Goal: Task Accomplishment & Management: Manage account settings

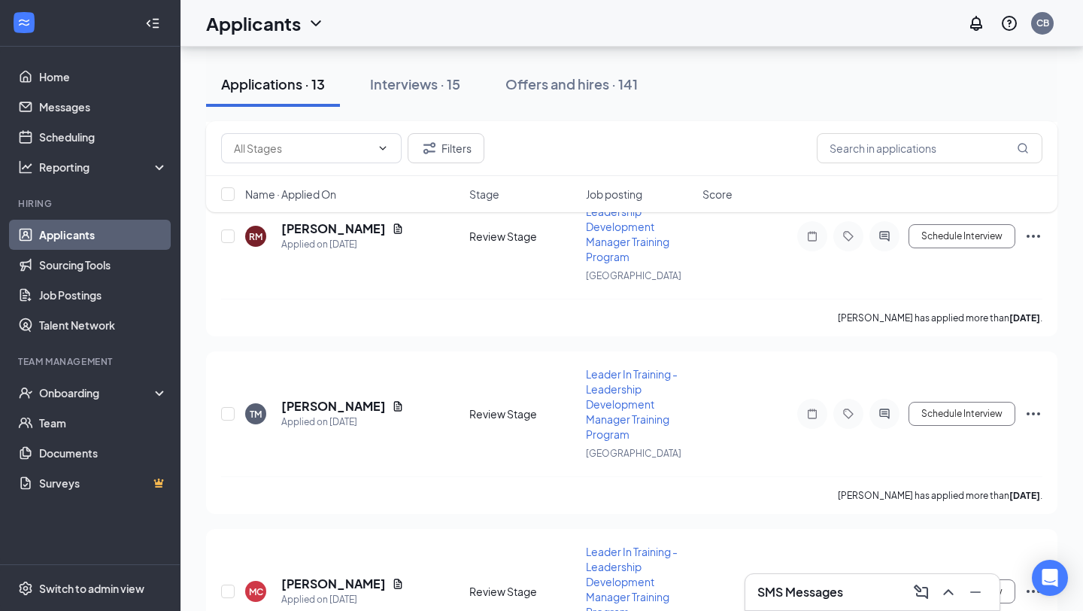
scroll to position [1705, 0]
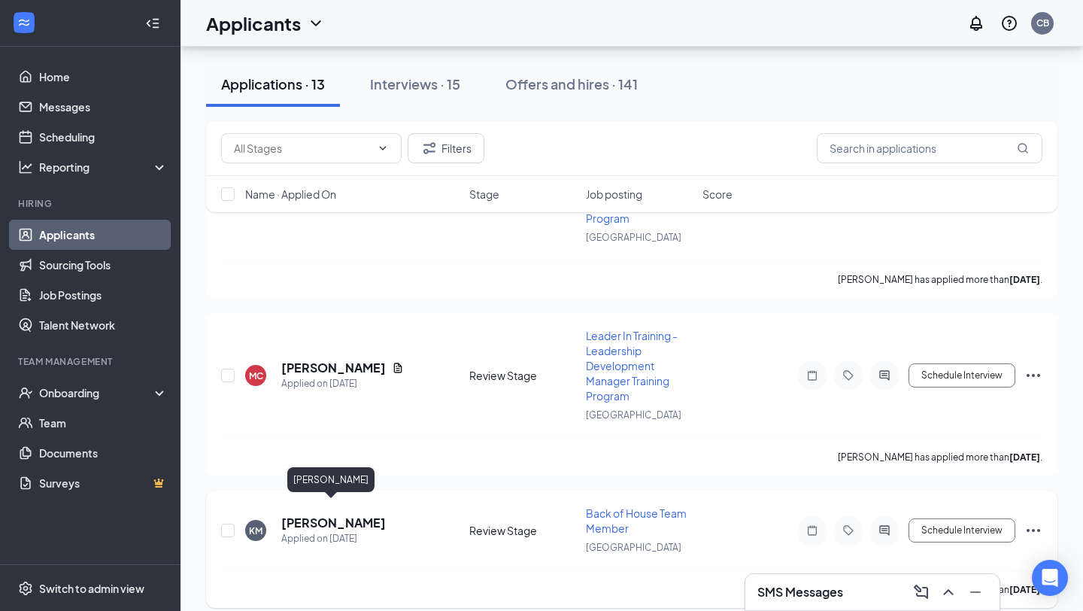
click at [332, 514] on h5 "[PERSON_NAME]" at bounding box center [333, 522] width 105 height 17
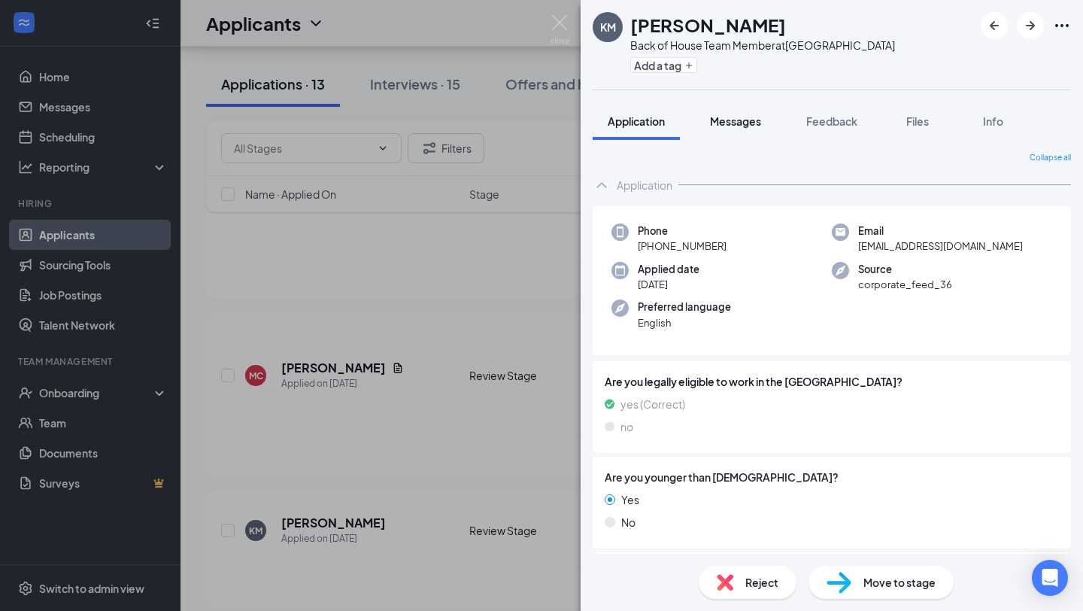
click at [741, 123] on span "Messages" at bounding box center [735, 121] width 51 height 14
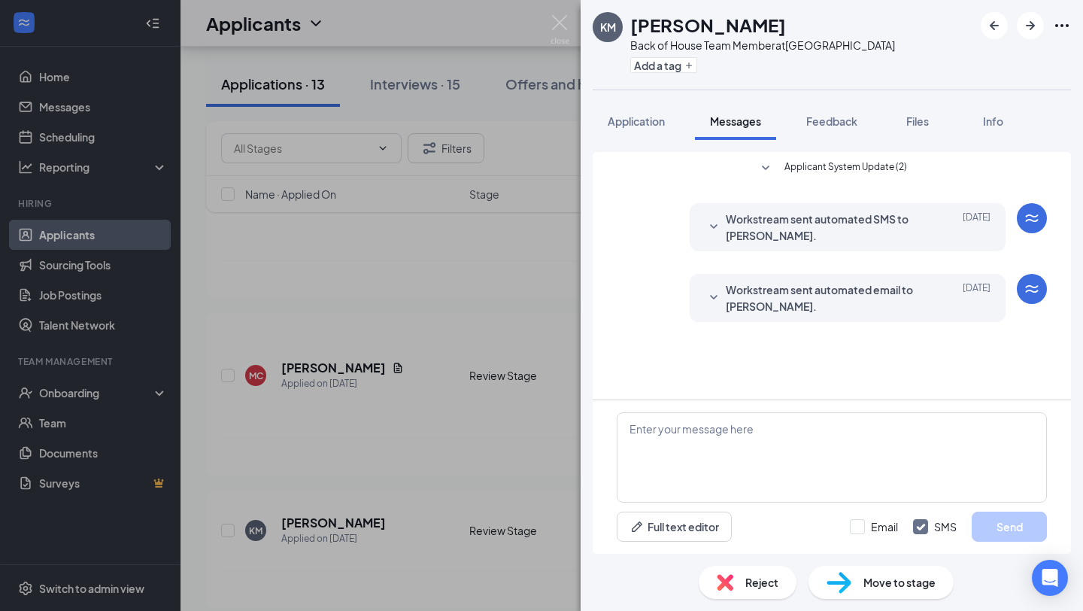
click at [644, 256] on div "Workstream sent automated SMS to [PERSON_NAME]. [DATE] [PERSON_NAME], thank you…" at bounding box center [832, 231] width 430 height 56
click at [746, 229] on span "Workstream sent automated SMS to [PERSON_NAME]." at bounding box center [824, 227] width 197 height 33
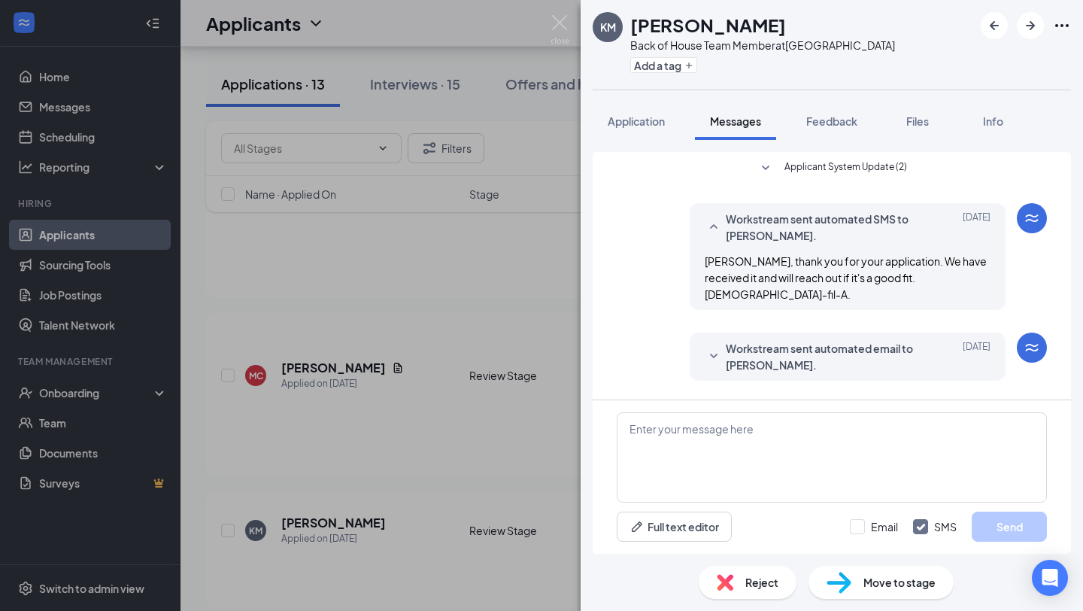
click at [735, 340] on span "Workstream sent automated email to [PERSON_NAME]." at bounding box center [824, 356] width 197 height 33
click at [559, 28] on img at bounding box center [559, 29] width 19 height 29
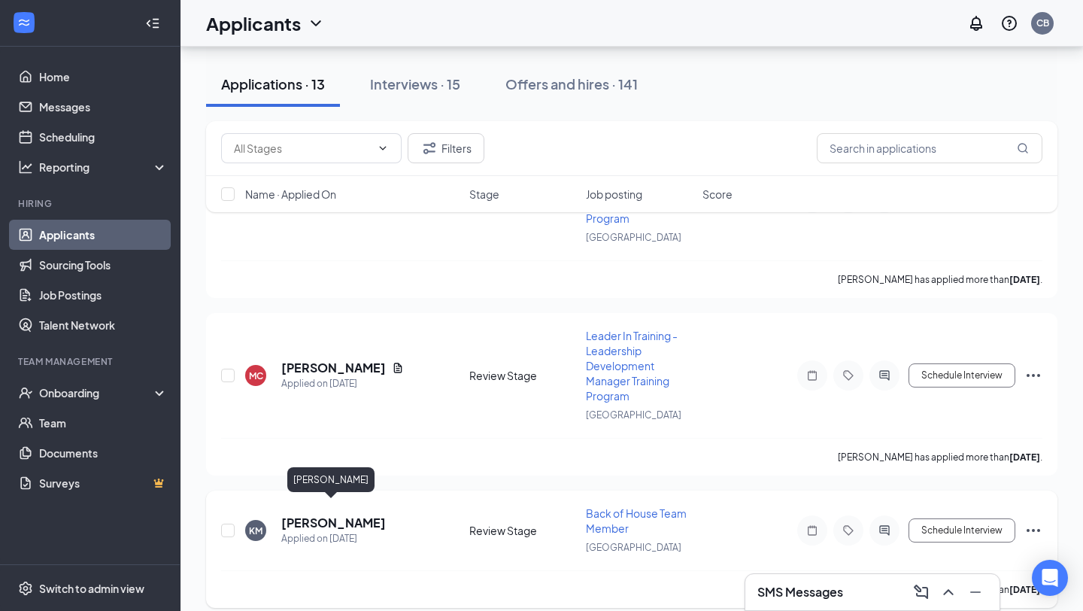
click at [341, 514] on h5 "[PERSON_NAME]" at bounding box center [333, 522] width 105 height 17
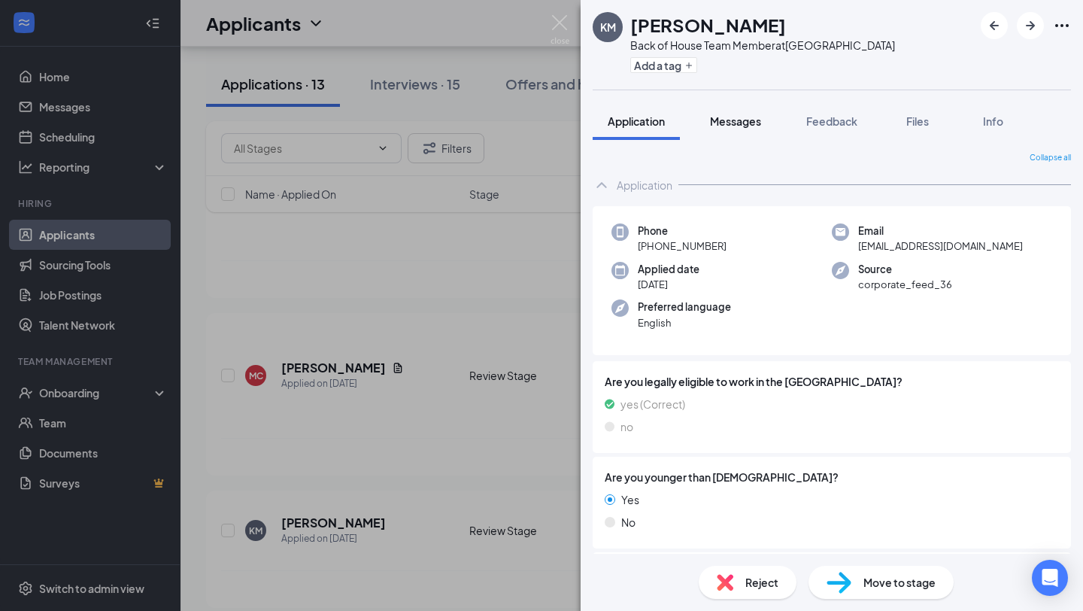
click at [752, 116] on span "Messages" at bounding box center [735, 121] width 51 height 14
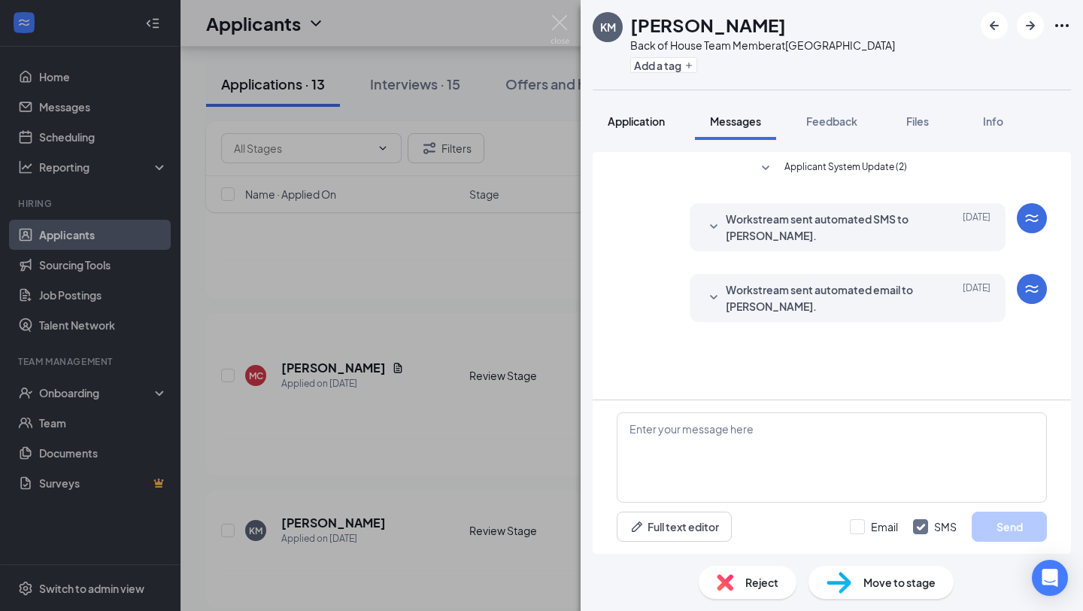
click at [651, 120] on span "Application" at bounding box center [636, 121] width 57 height 14
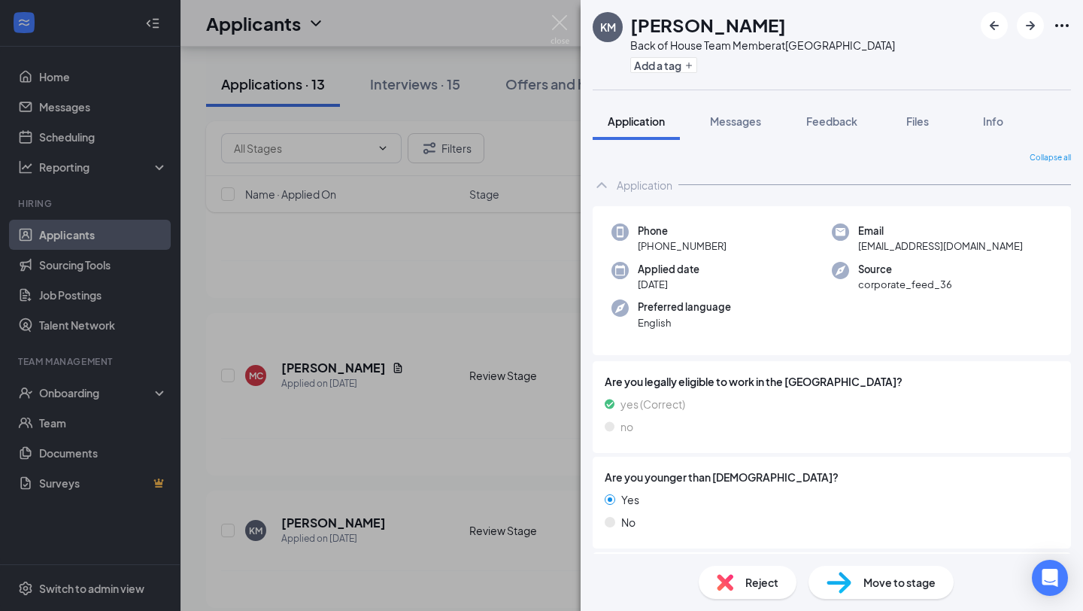
click at [763, 582] on span "Reject" at bounding box center [761, 582] width 33 height 17
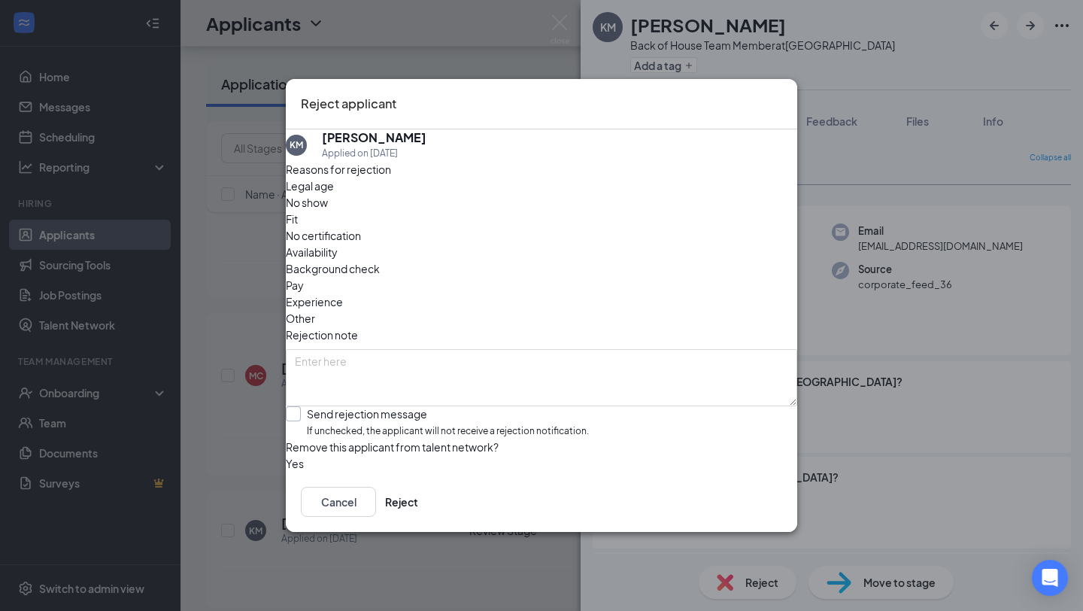
click at [309, 406] on input "Send rejection message If unchecked, the applicant will not receive a rejection…" at bounding box center [437, 422] width 303 height 32
checkbox input "true"
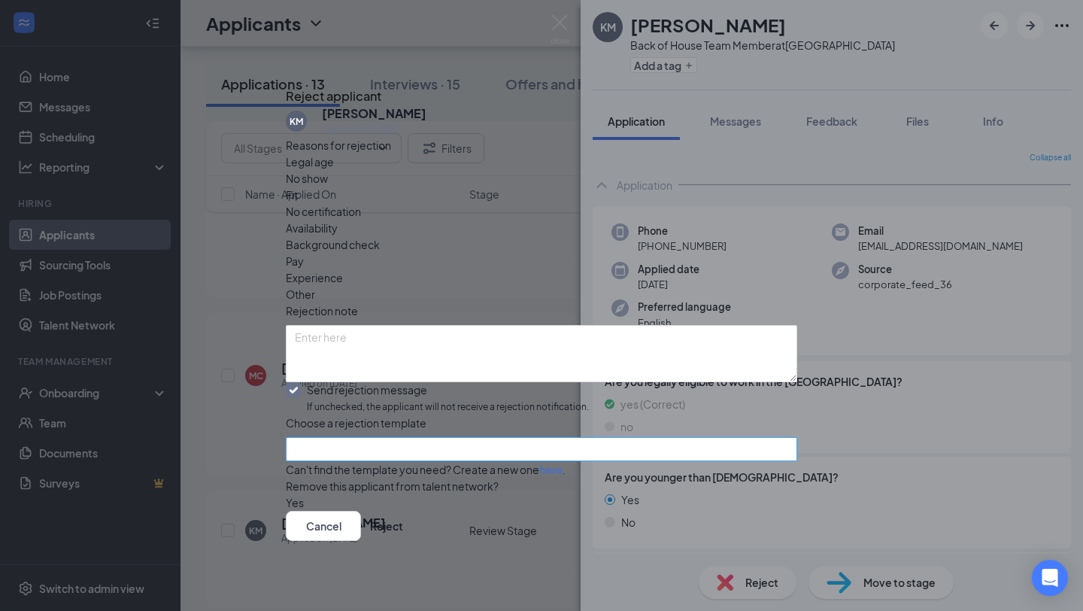
click at [350, 438] on input "search" at bounding box center [536, 449] width 483 height 23
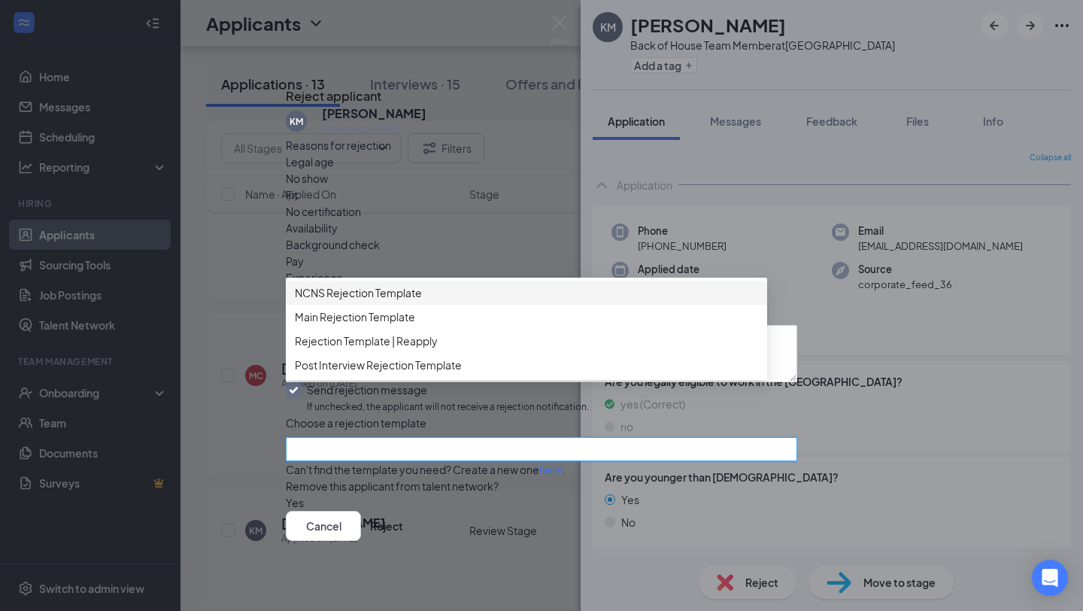
click at [394, 287] on span "NCNS Rejection Template" at bounding box center [358, 292] width 127 height 17
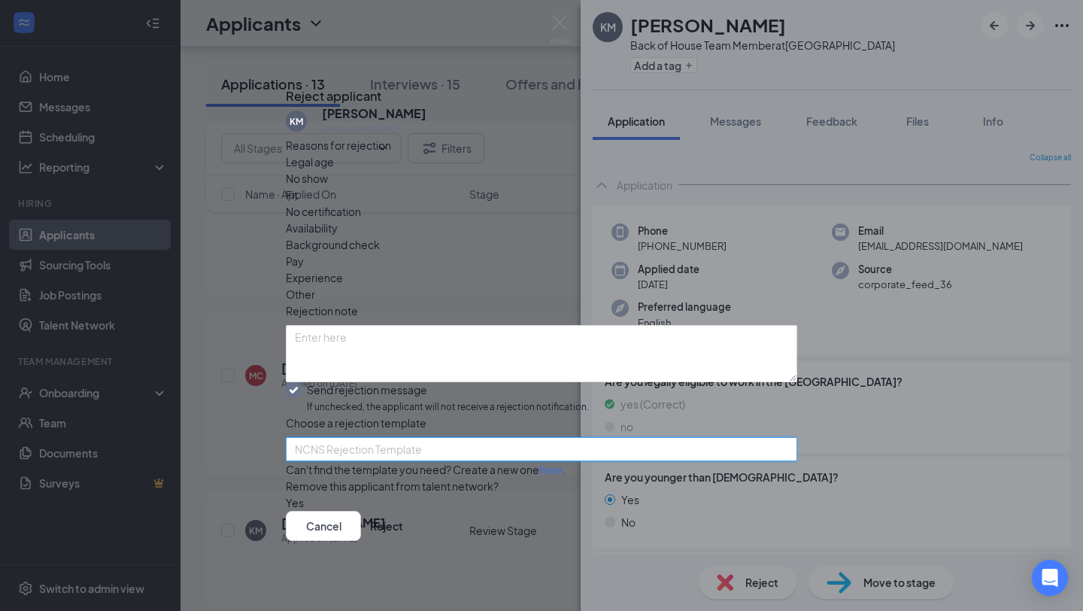
click at [371, 438] on span "NCNS Rejection Template" at bounding box center [358, 449] width 127 height 23
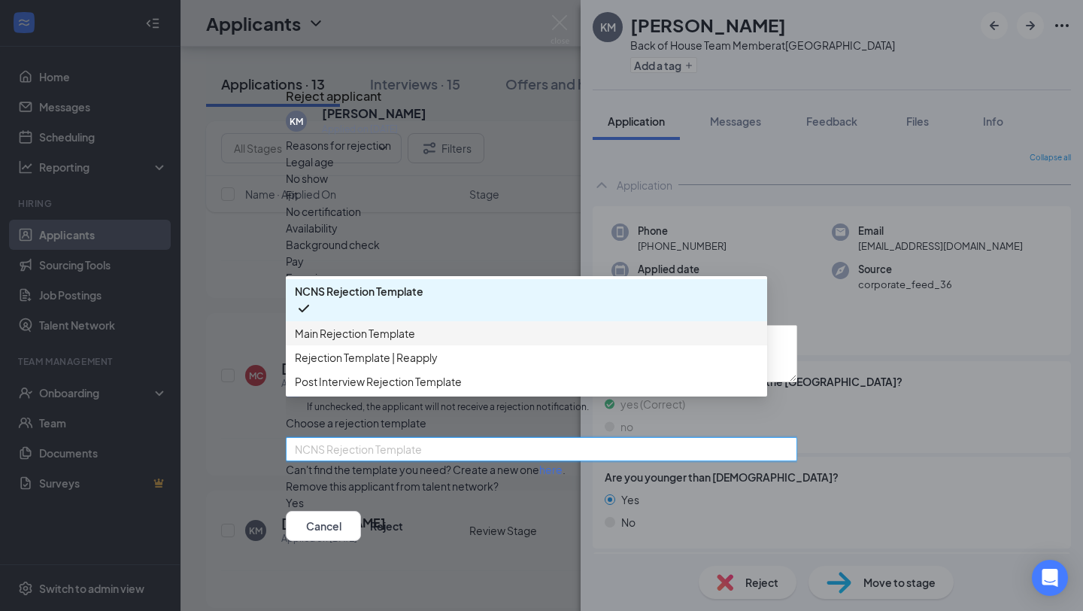
click at [390, 330] on span "Main Rejection Template" at bounding box center [355, 333] width 120 height 17
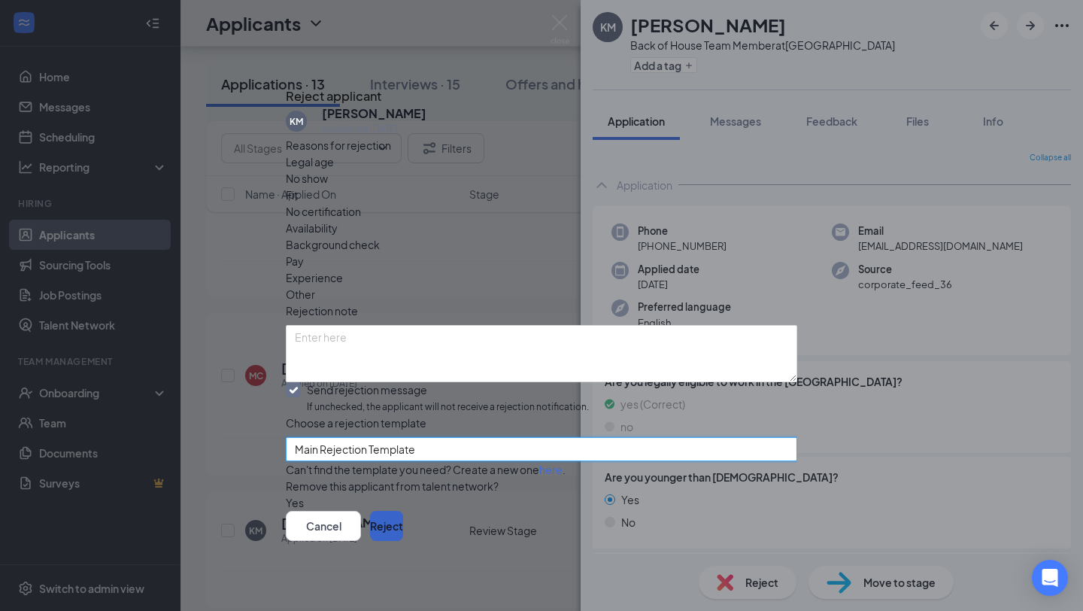
click at [403, 531] on button "Reject" at bounding box center [386, 526] width 33 height 30
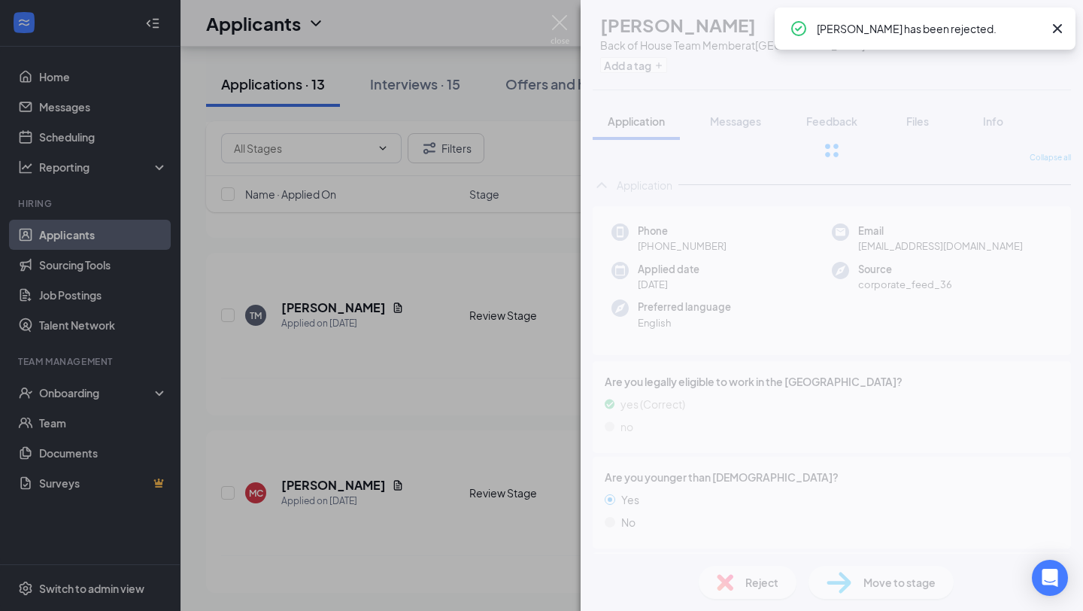
scroll to position [1574, 0]
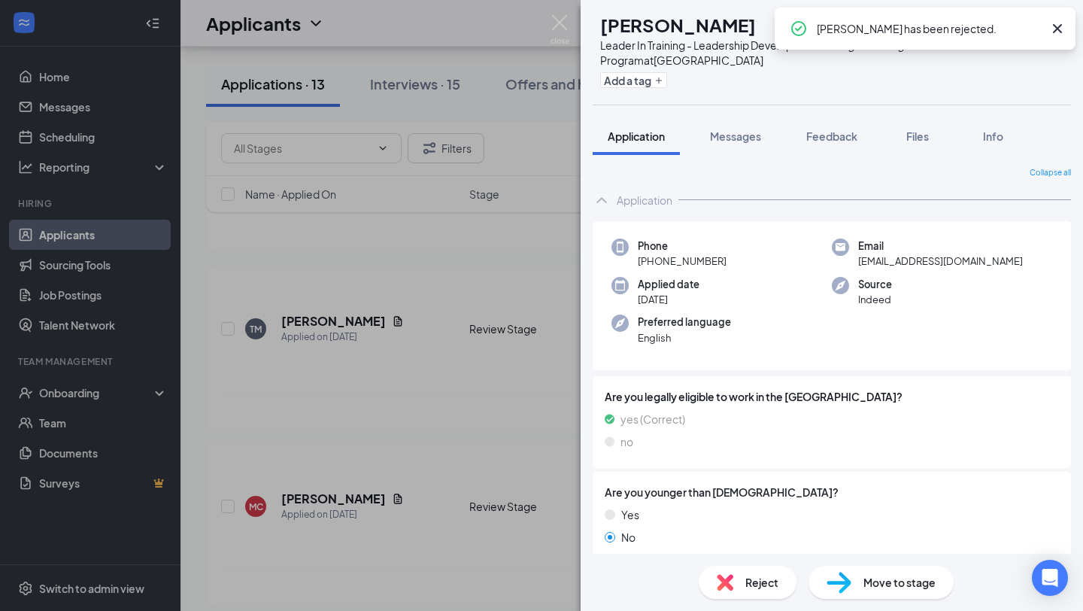
click at [1055, 32] on icon "Cross" at bounding box center [1057, 29] width 18 height 18
click at [562, 31] on img at bounding box center [559, 29] width 19 height 29
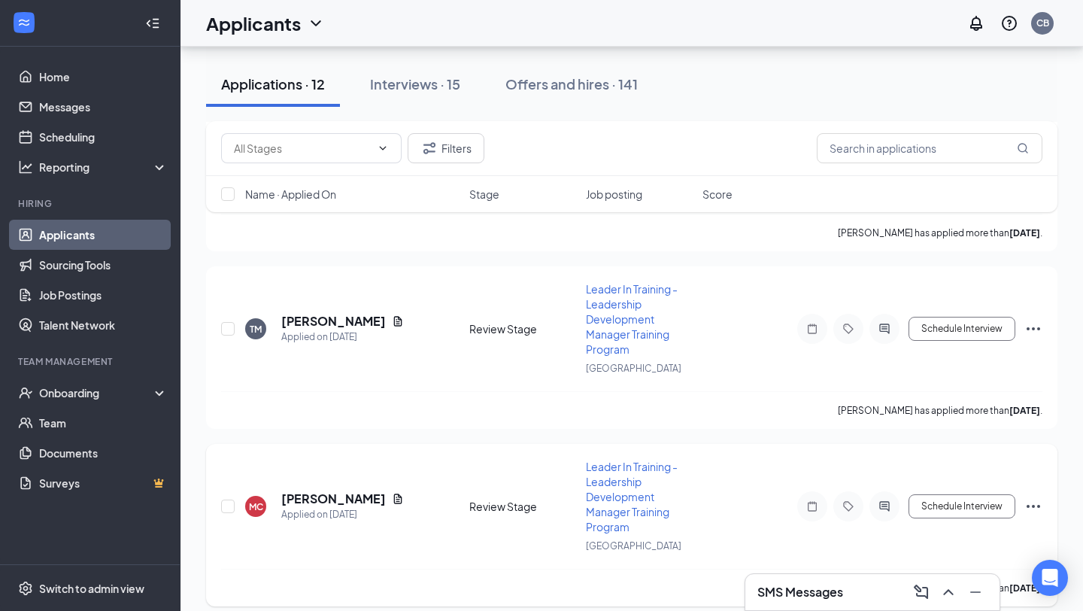
click at [1031, 497] on icon "Ellipses" at bounding box center [1033, 506] width 18 height 18
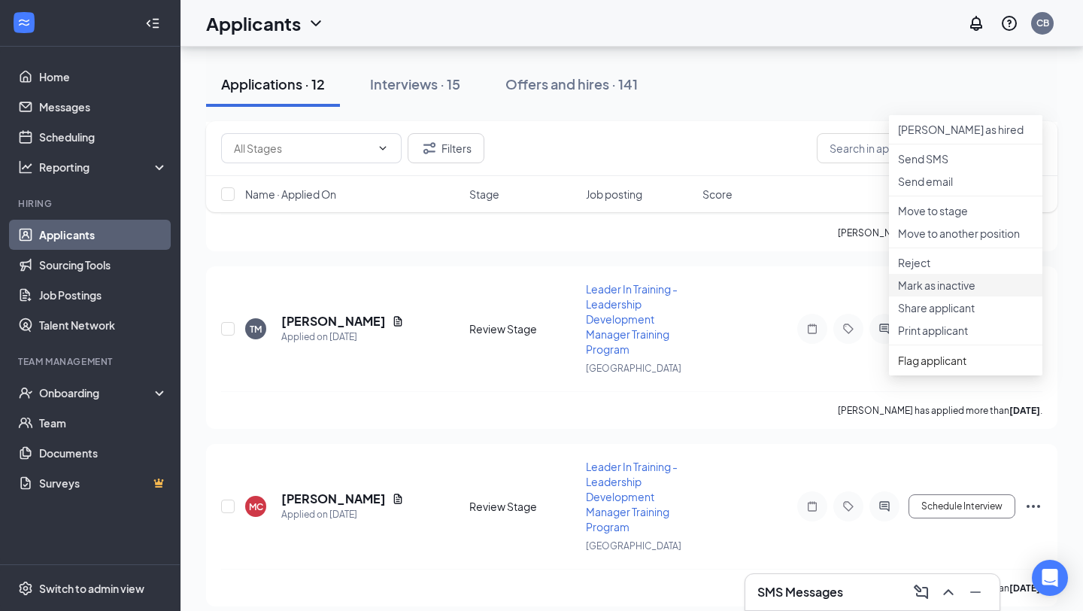
click at [959, 293] on p "Mark as inactive" at bounding box center [965, 284] width 135 height 15
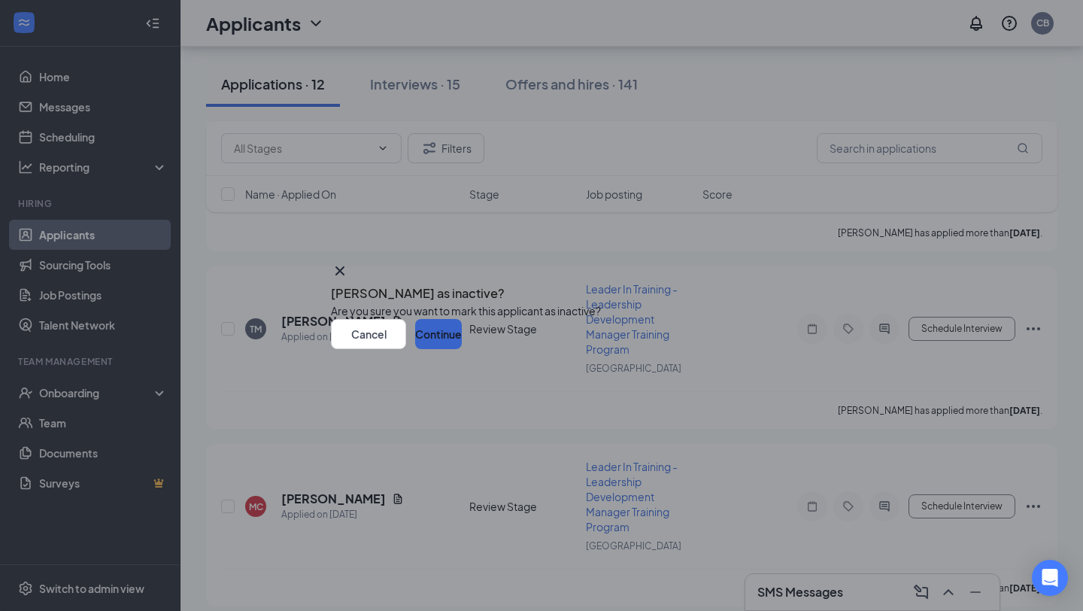
click at [462, 349] on button "Continue" at bounding box center [438, 334] width 47 height 30
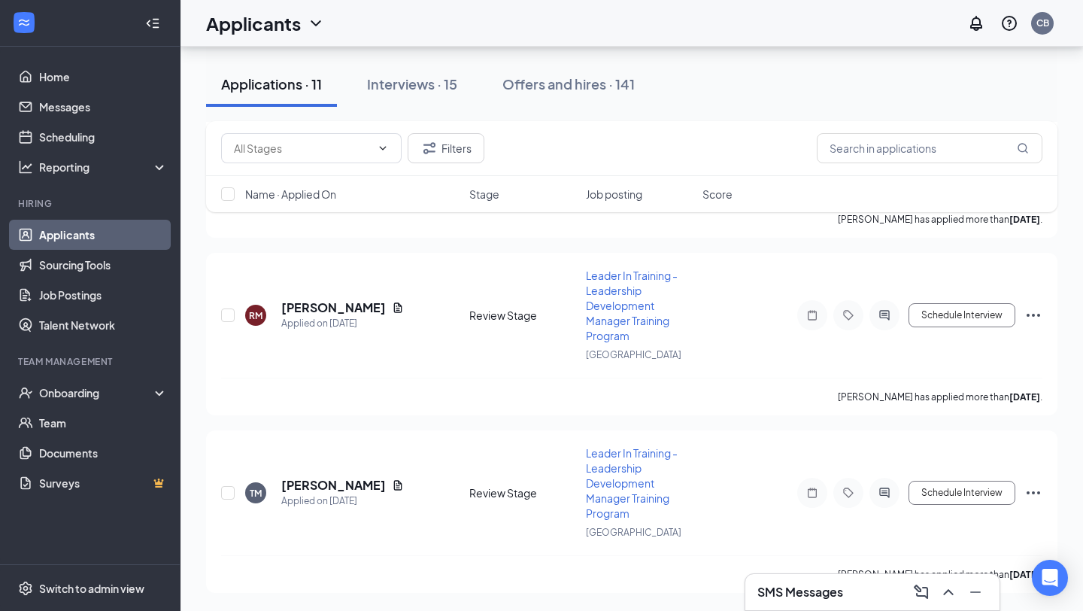
scroll to position [1397, 0]
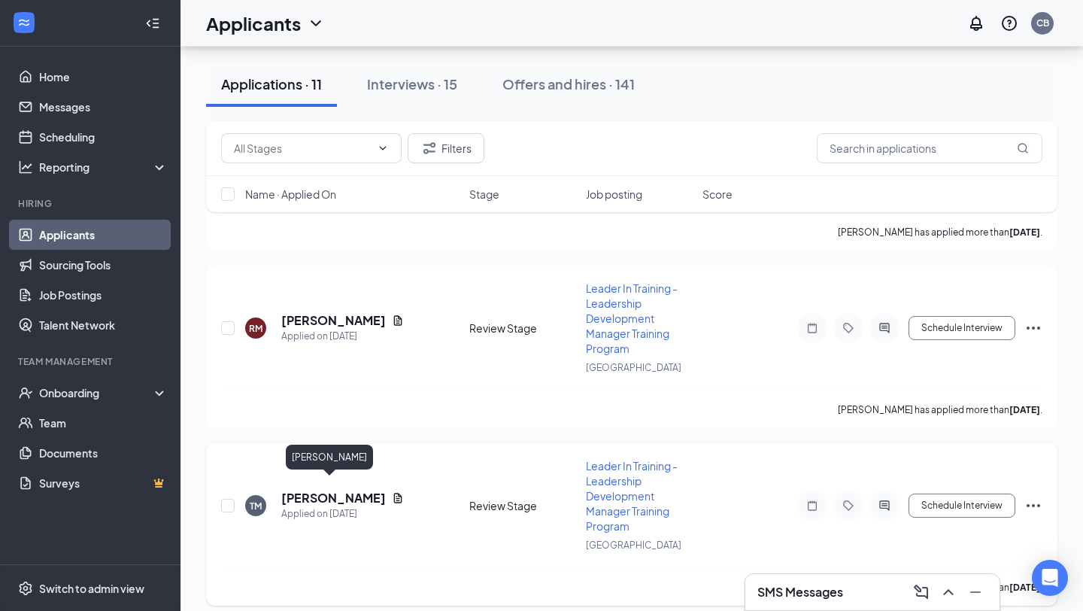
click at [337, 490] on h5 "[PERSON_NAME]" at bounding box center [333, 498] width 105 height 17
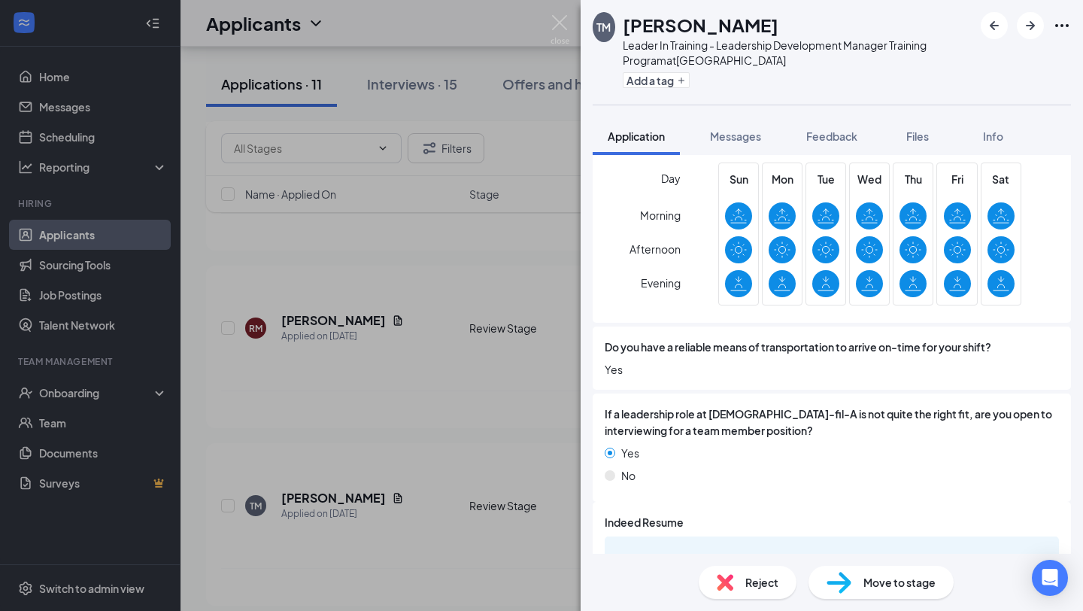
scroll to position [1031, 0]
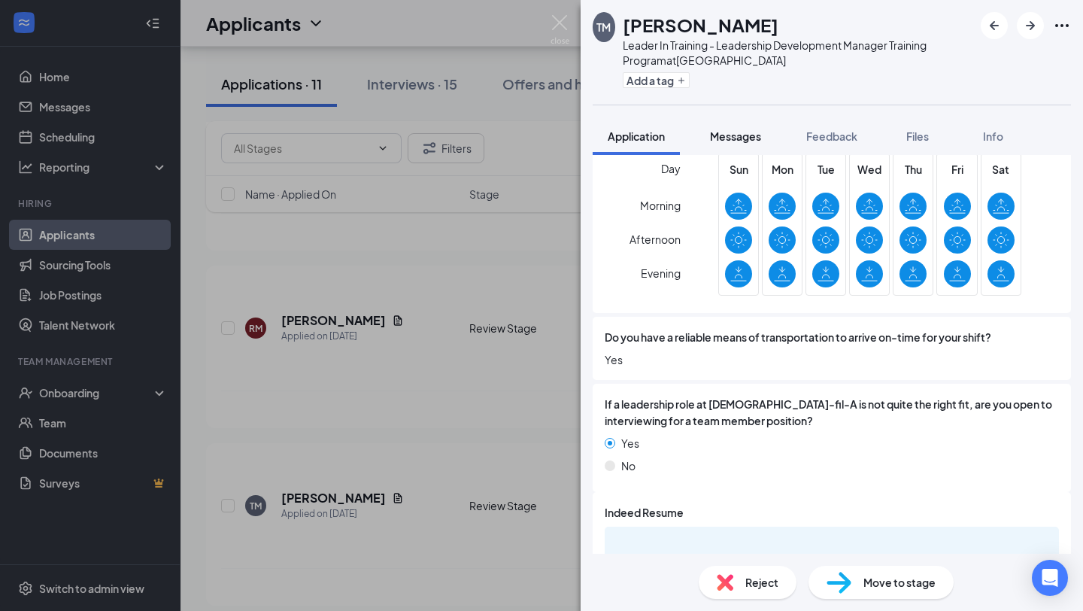
click at [735, 144] on button "Messages" at bounding box center [735, 136] width 81 height 38
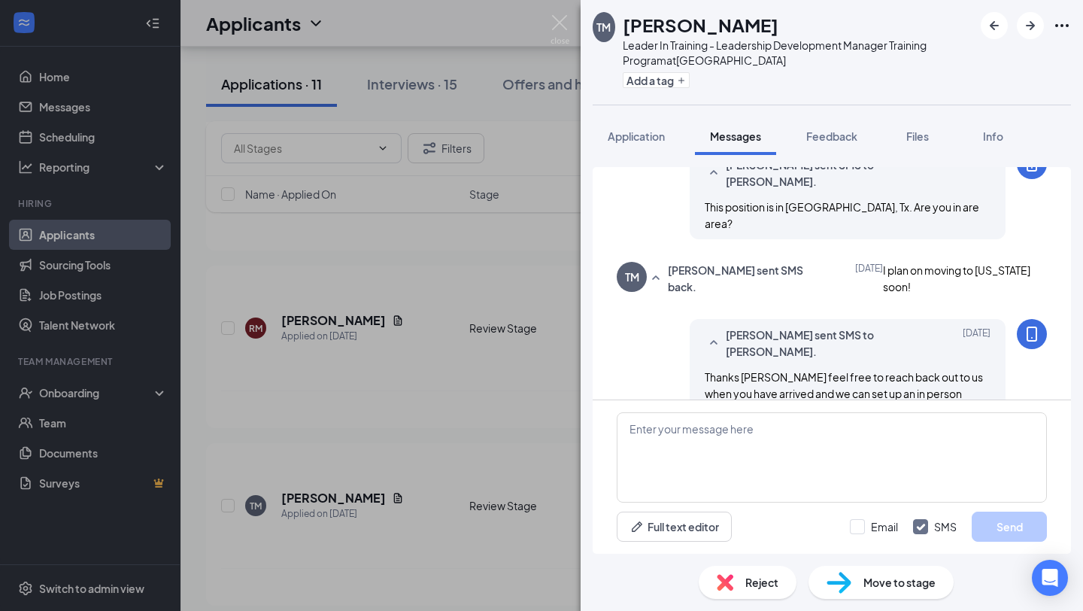
scroll to position [213, 0]
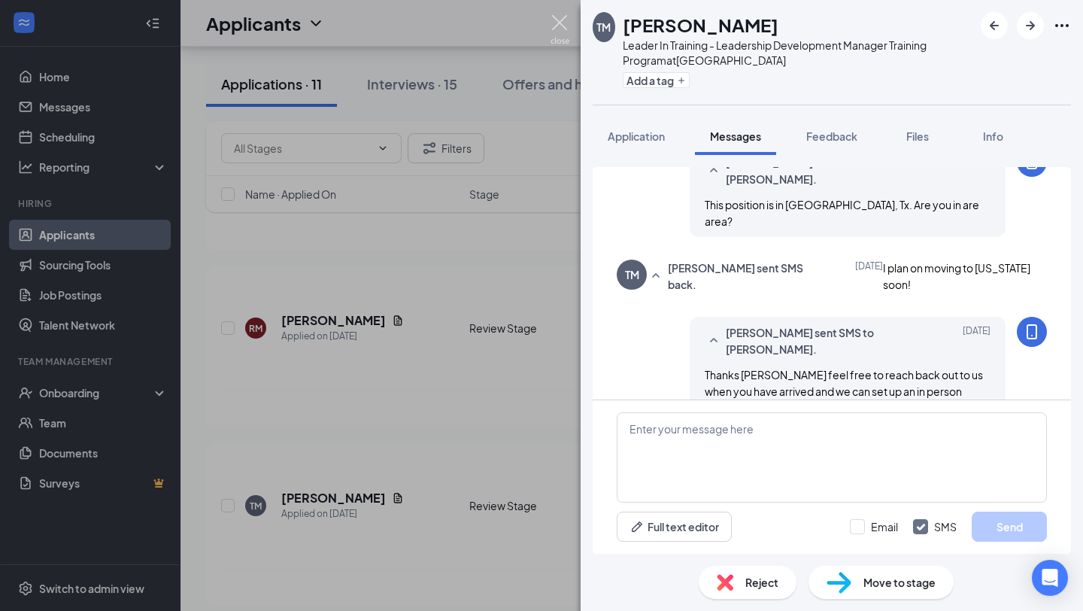
click at [559, 29] on img at bounding box center [559, 29] width 19 height 29
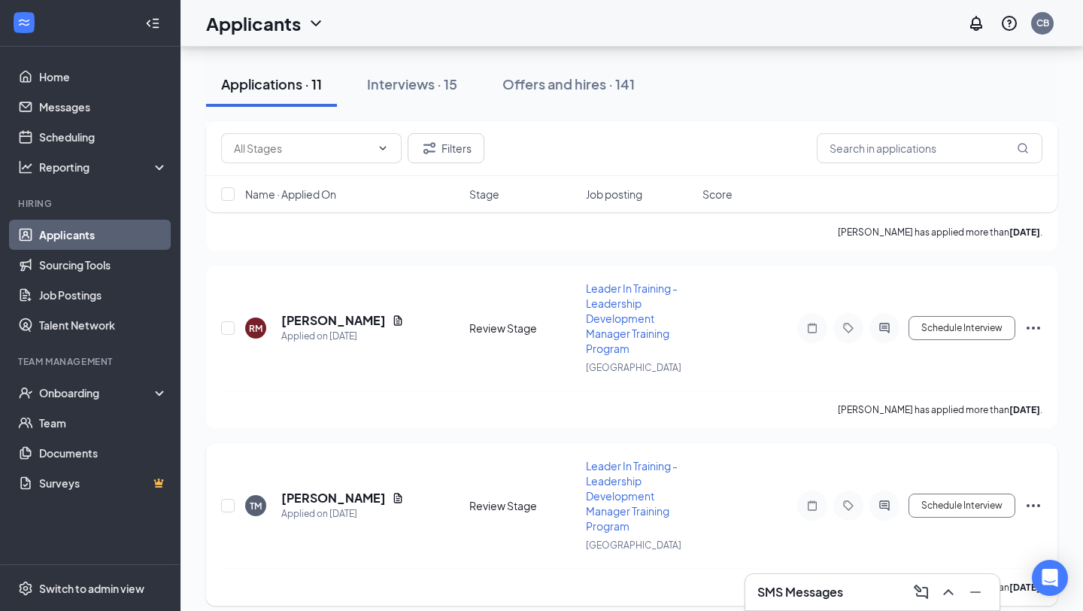
click at [1032, 496] on icon "Ellipses" at bounding box center [1033, 505] width 18 height 18
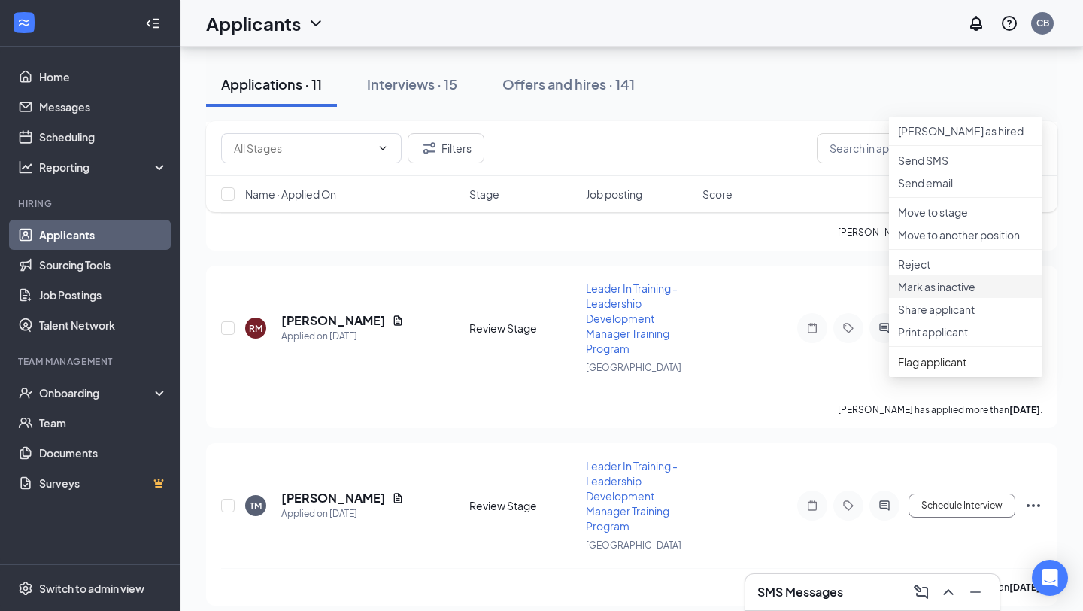
click at [960, 294] on p "Mark as inactive" at bounding box center [965, 286] width 135 height 15
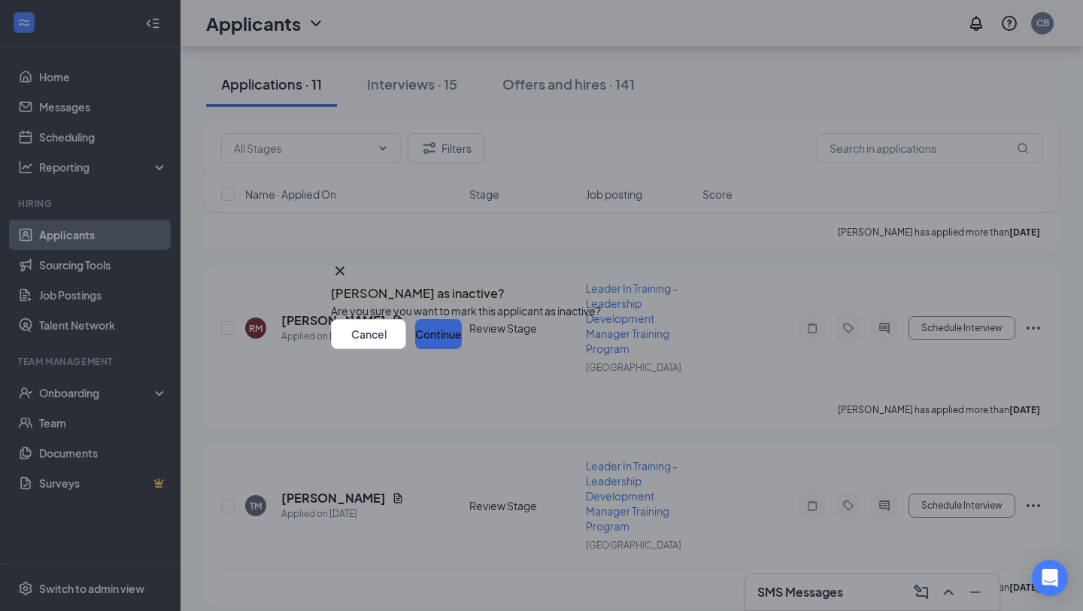
click at [462, 349] on button "Continue" at bounding box center [438, 334] width 47 height 30
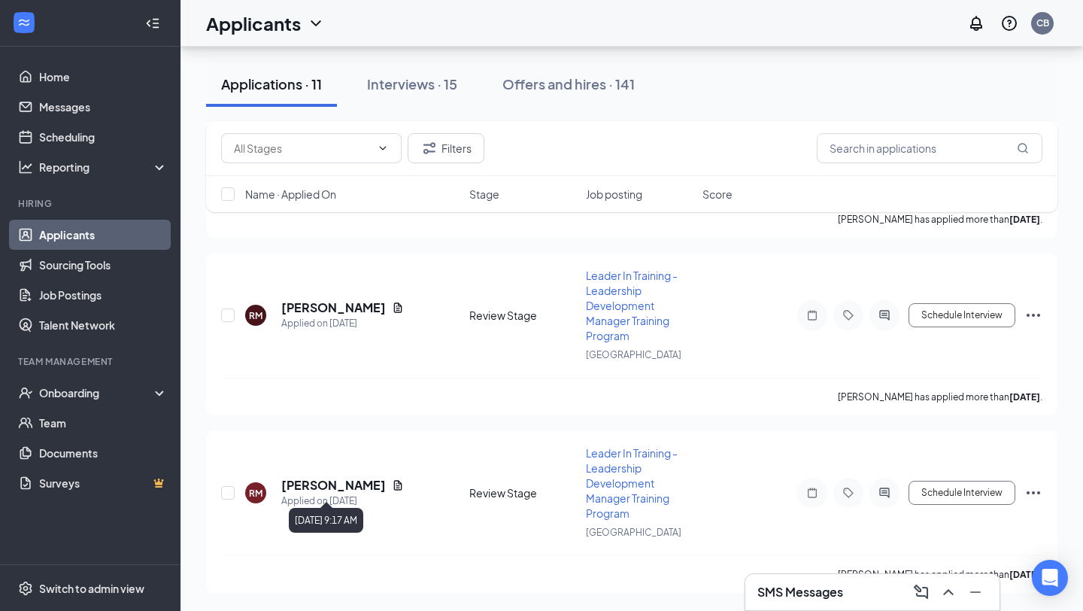
scroll to position [1221, 0]
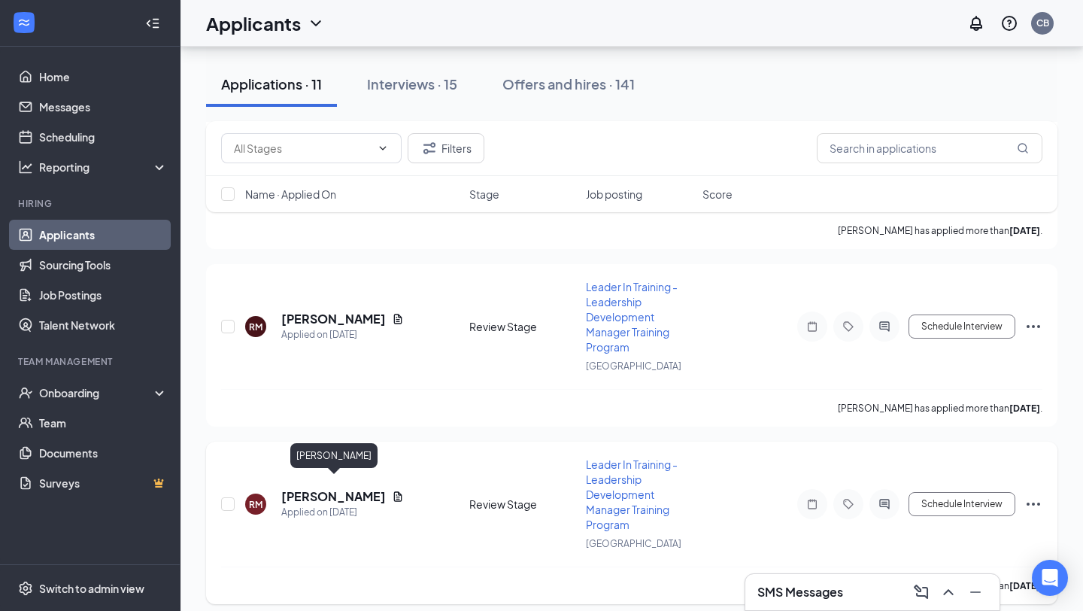
click at [351, 488] on h5 "[PERSON_NAME]" at bounding box center [333, 496] width 105 height 17
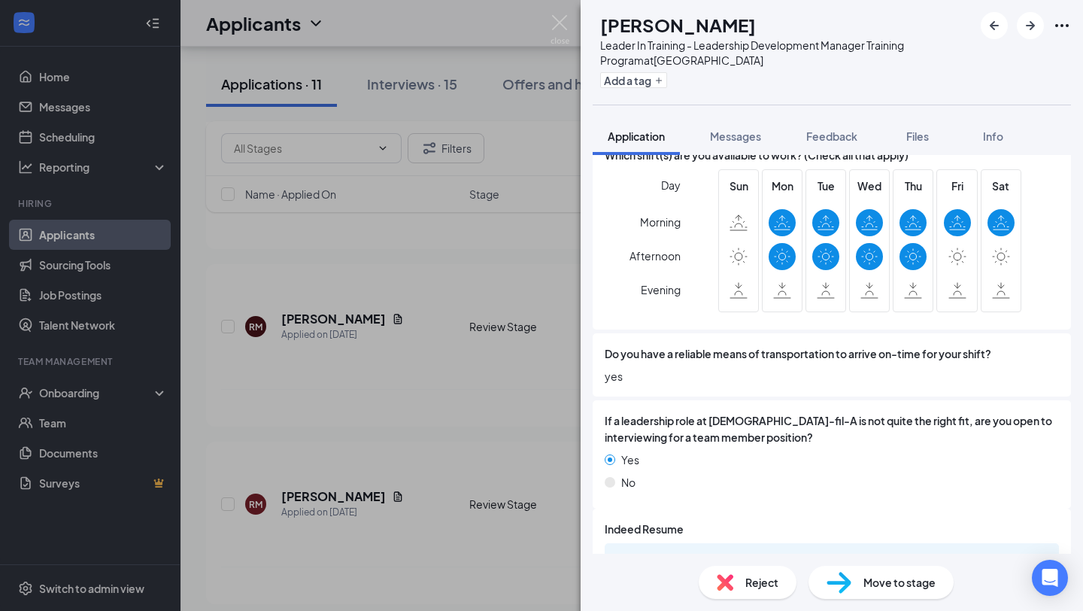
scroll to position [1081, 0]
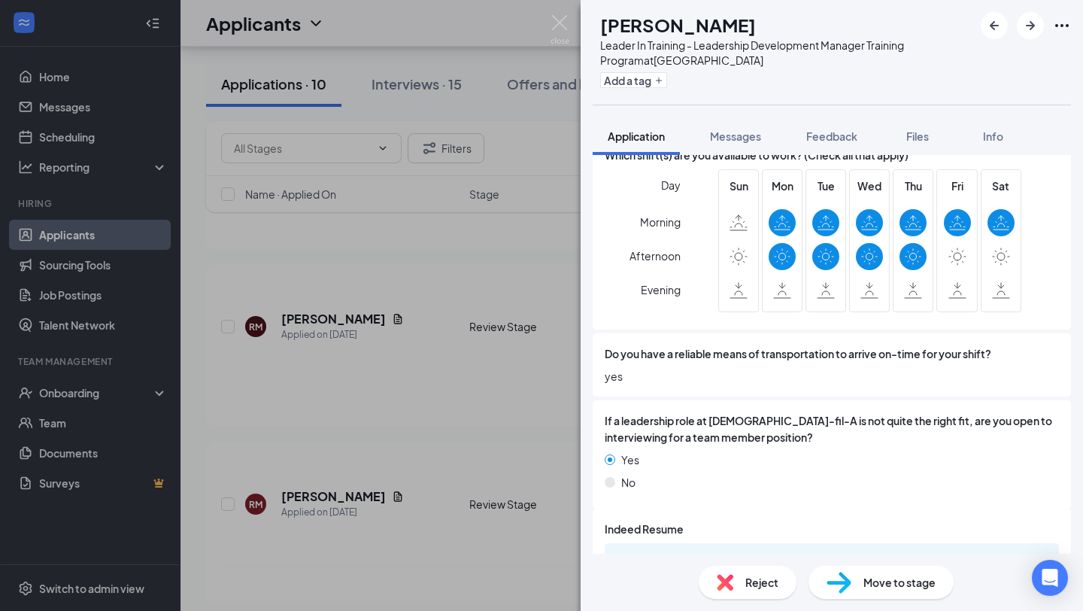
click at [756, 590] on span "Reject" at bounding box center [761, 582] width 33 height 17
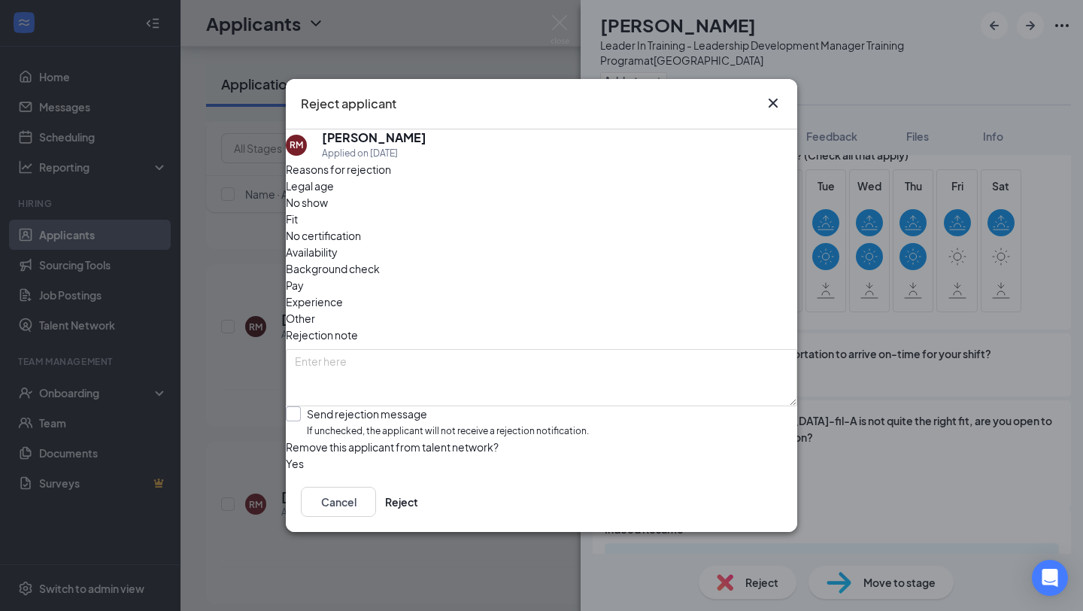
click at [312, 406] on input "Send rejection message If unchecked, the applicant will not receive a rejection…" at bounding box center [437, 422] width 303 height 32
checkbox input "true"
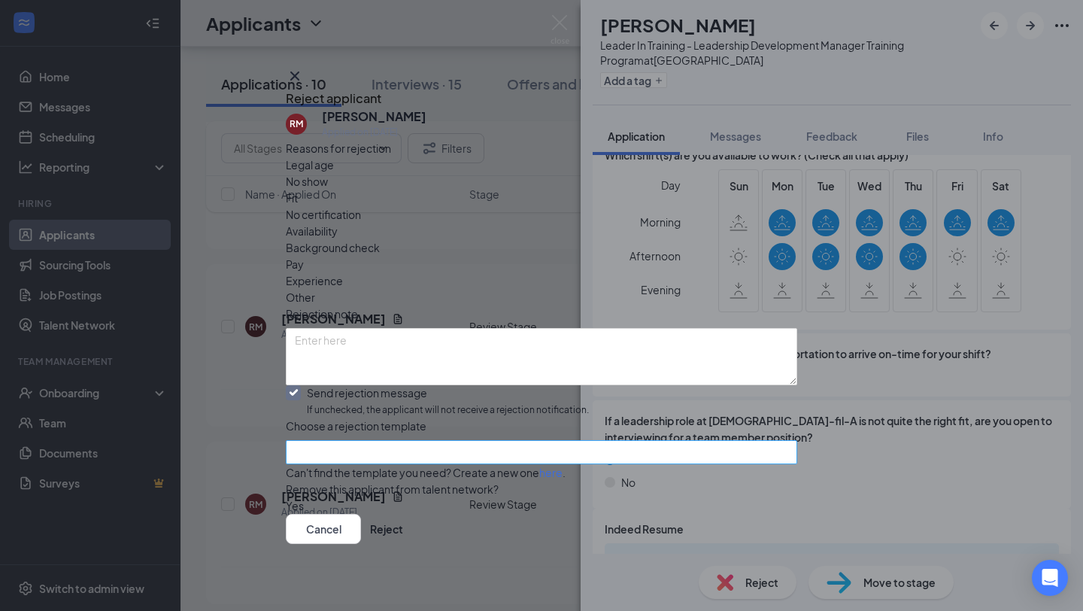
click at [361, 441] on input "search" at bounding box center [536, 452] width 483 height 23
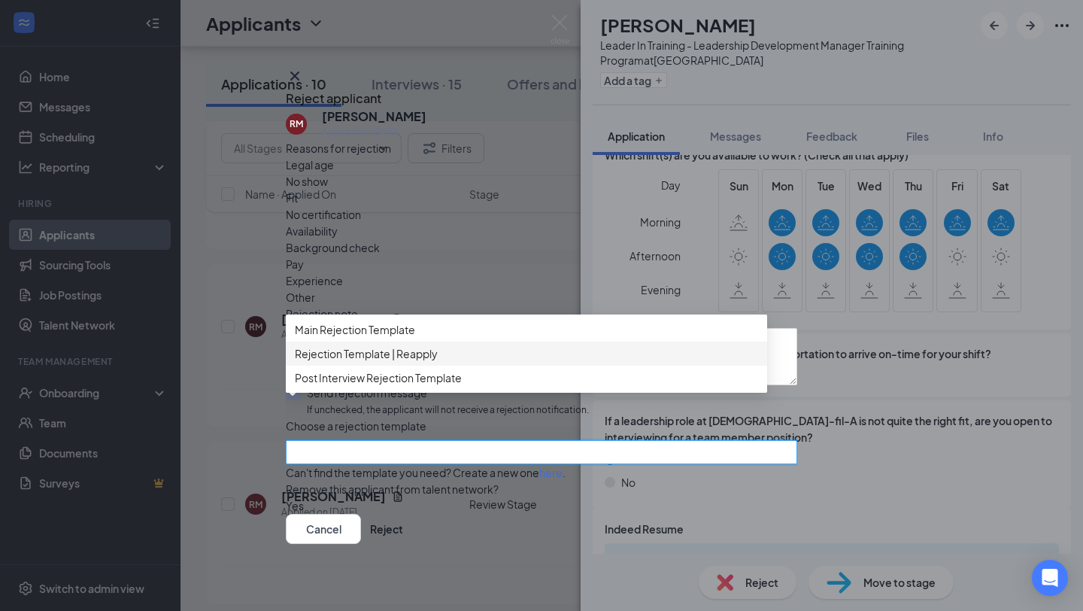
click at [376, 360] on span "Rejection Template | Reapply" at bounding box center [366, 353] width 143 height 17
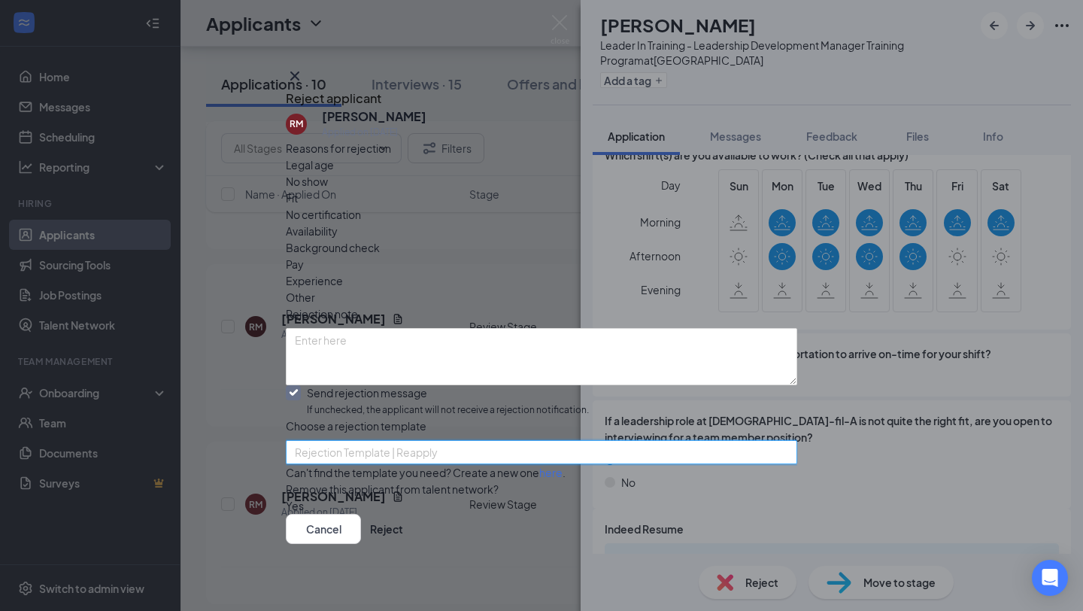
click at [377, 441] on span "Rejection Template | Reapply" at bounding box center [366, 452] width 143 height 23
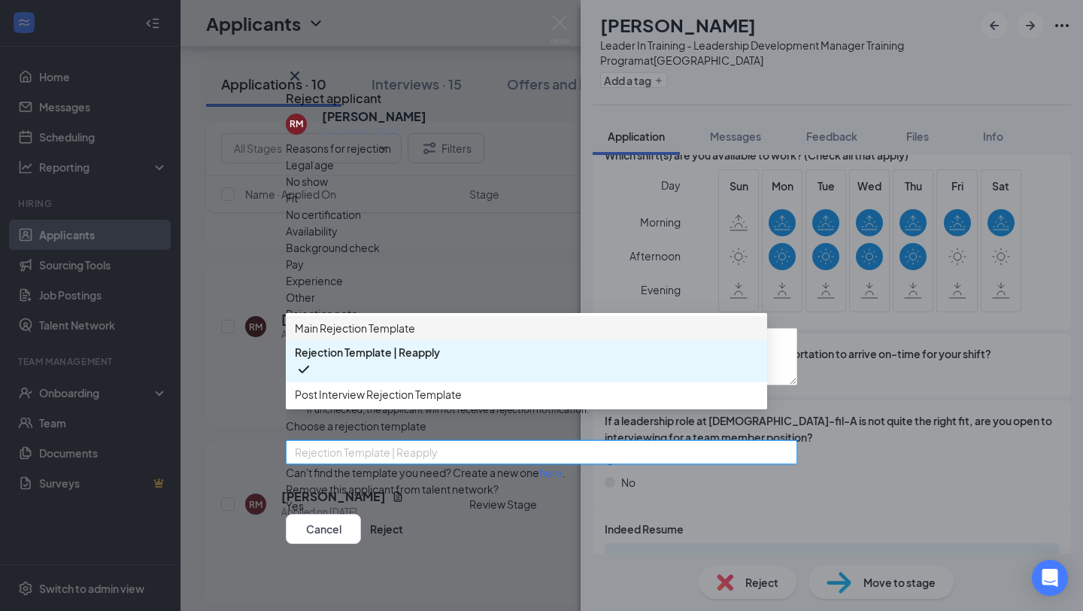
click at [389, 329] on span "Main Rejection Template" at bounding box center [355, 328] width 120 height 17
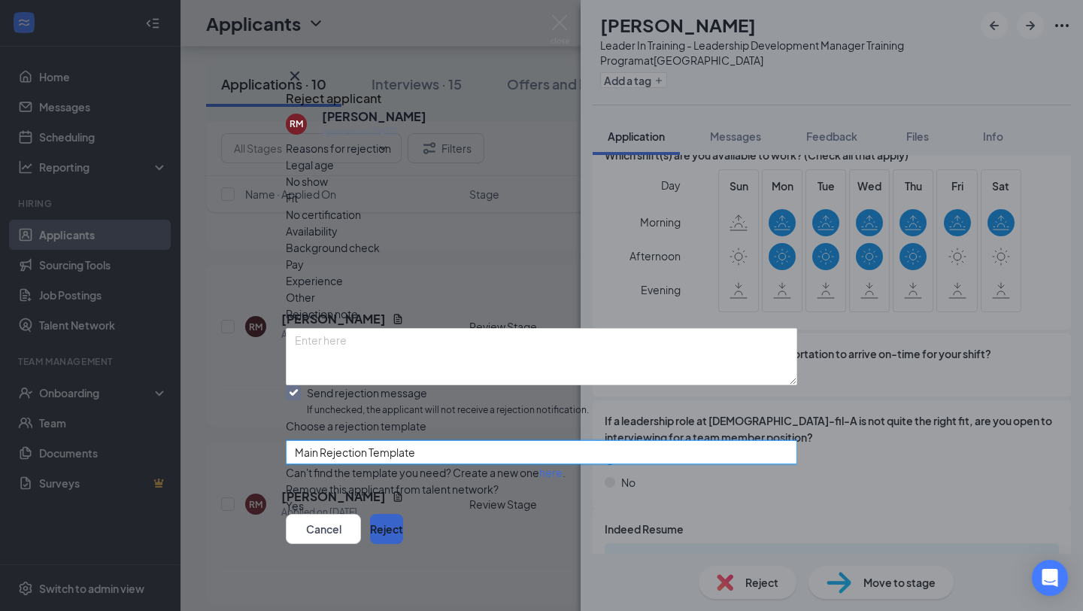
click at [403, 529] on button "Reject" at bounding box center [386, 529] width 33 height 30
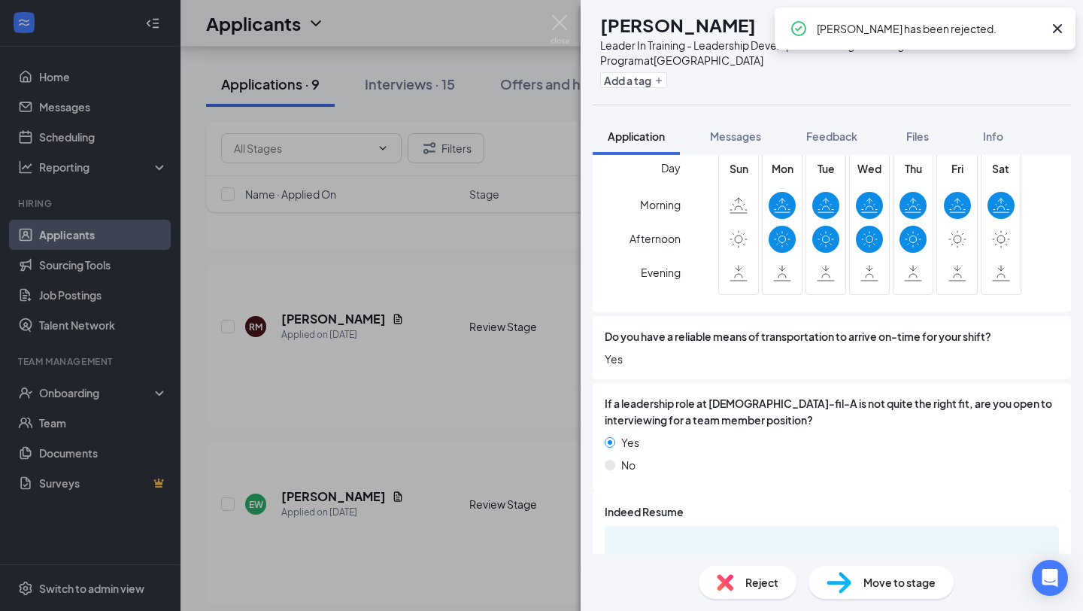
scroll to position [975, 0]
click at [559, 17] on img at bounding box center [559, 29] width 19 height 29
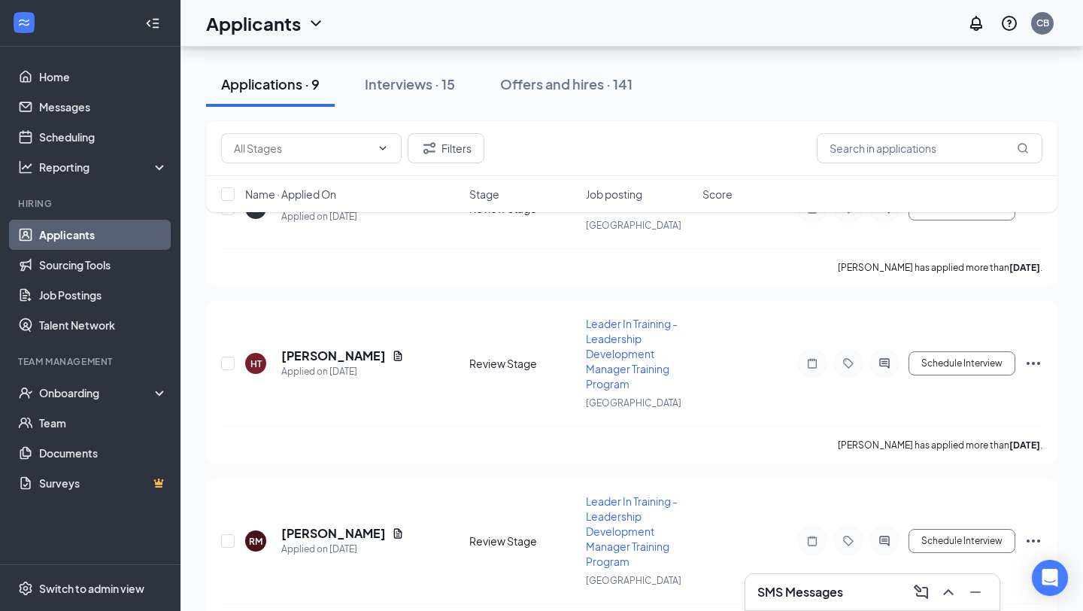
scroll to position [2406, 0]
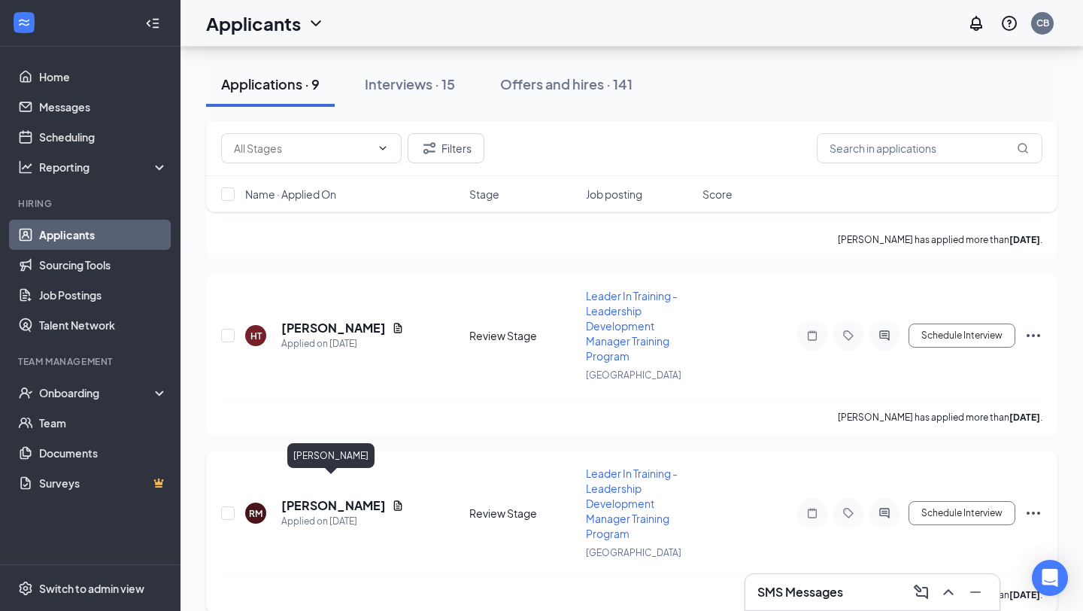
click at [353, 497] on h5 "[PERSON_NAME]" at bounding box center [333, 505] width 105 height 17
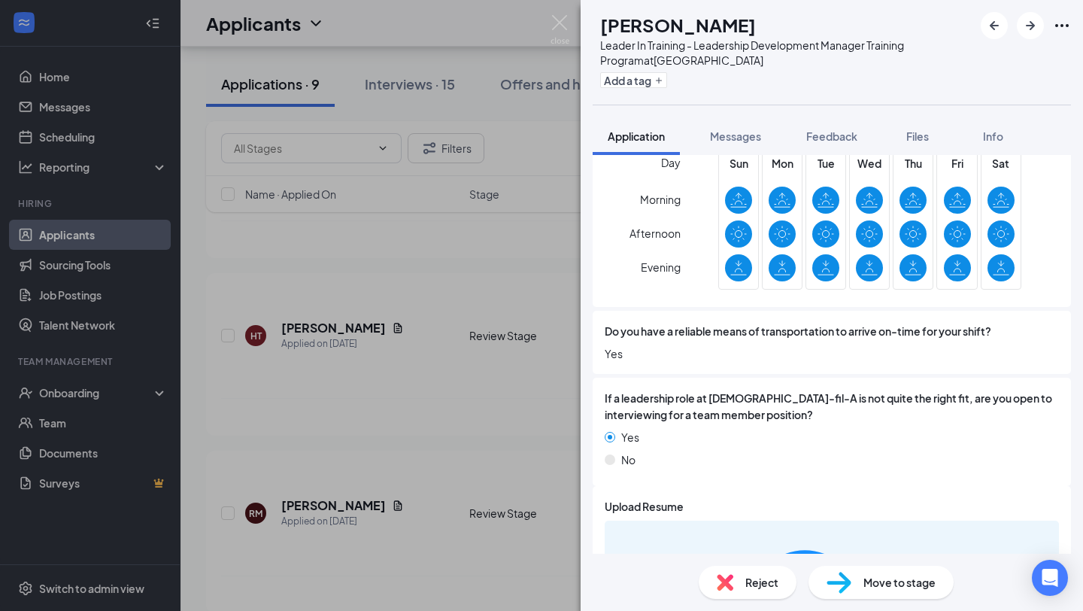
scroll to position [1063, 0]
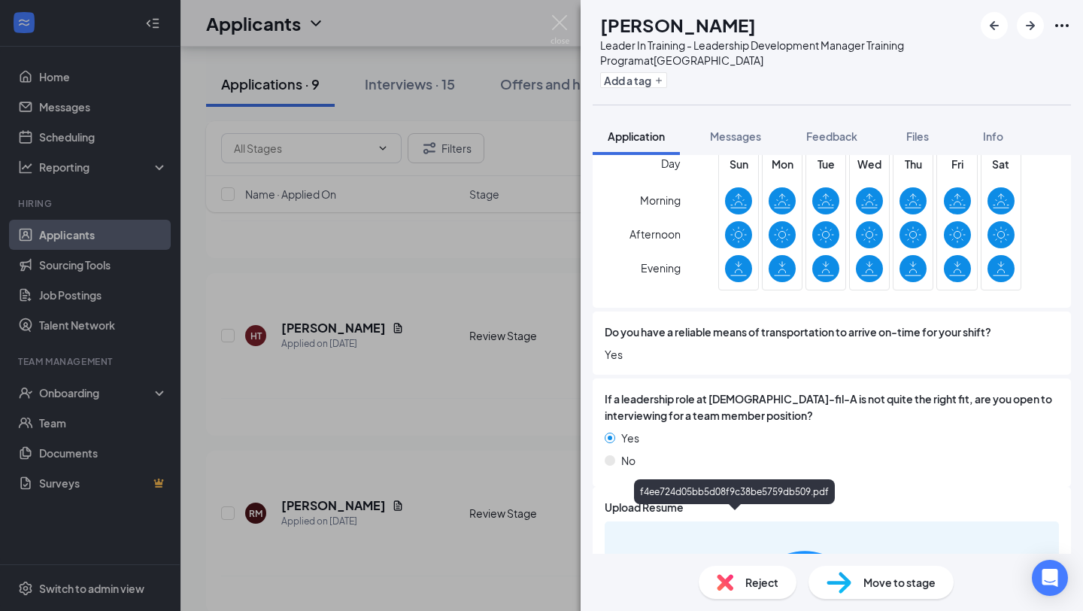
scroll to position [1058, 0]
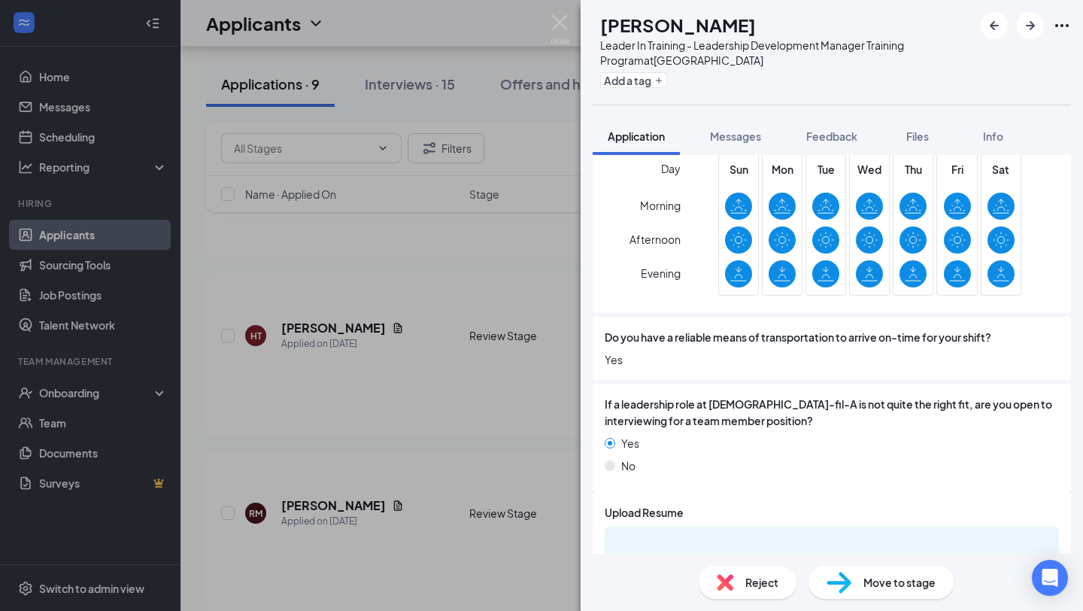
click at [750, 586] on span "Reject" at bounding box center [761, 582] width 33 height 17
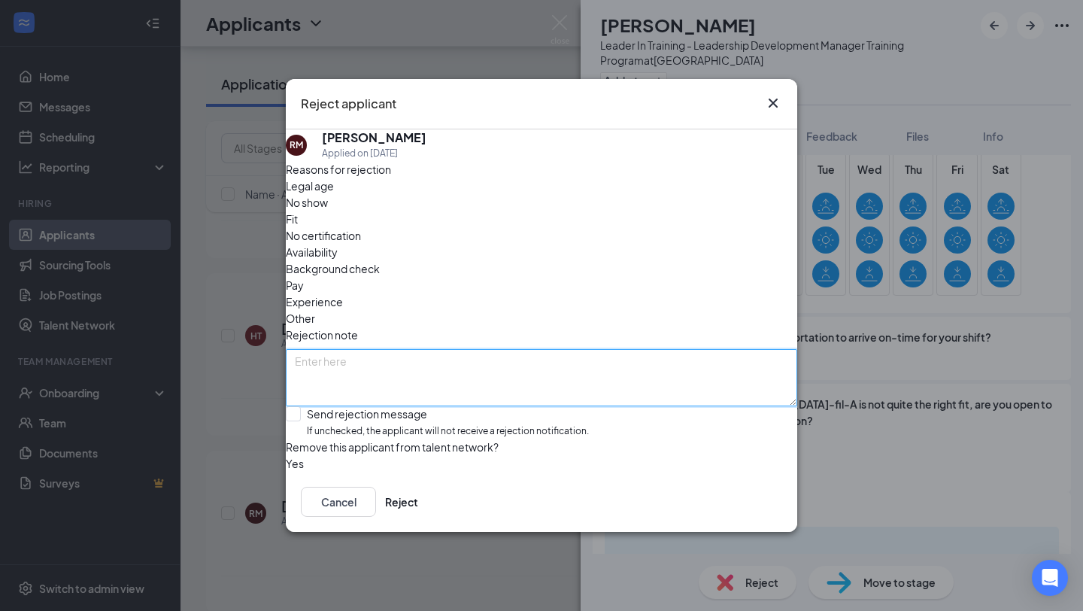
click at [425, 349] on textarea at bounding box center [541, 377] width 511 height 57
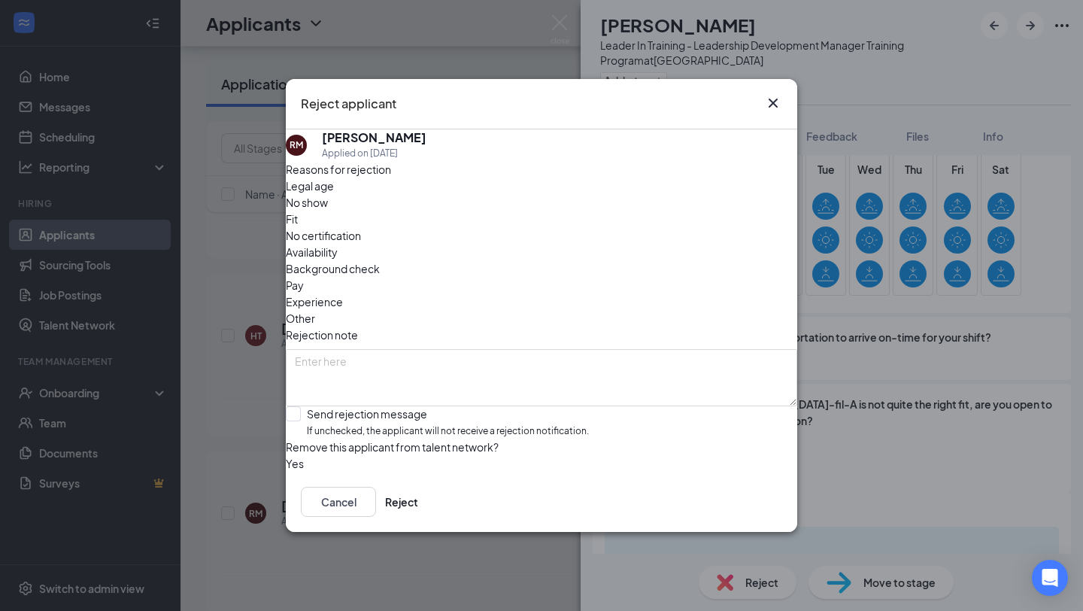
click at [684, 161] on div "RM [PERSON_NAME] Applied on [DATE]" at bounding box center [541, 145] width 511 height 32
click at [311, 406] on input "Send rejection message If unchecked, the applicant will not receive a rejection…" at bounding box center [437, 422] width 303 height 32
checkbox input "true"
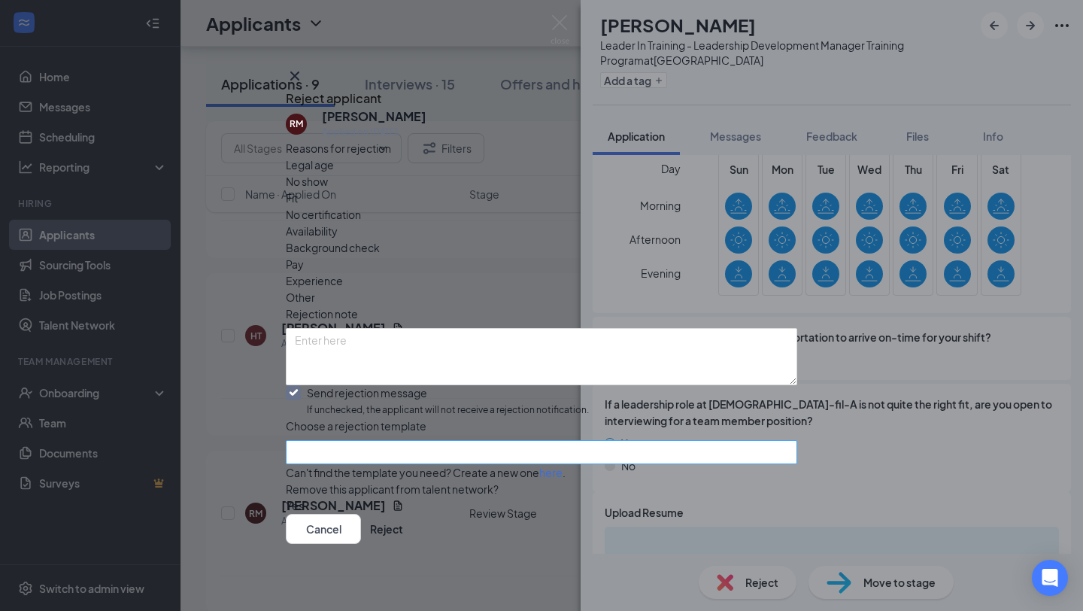
click at [379, 441] on input "search" at bounding box center [536, 452] width 483 height 23
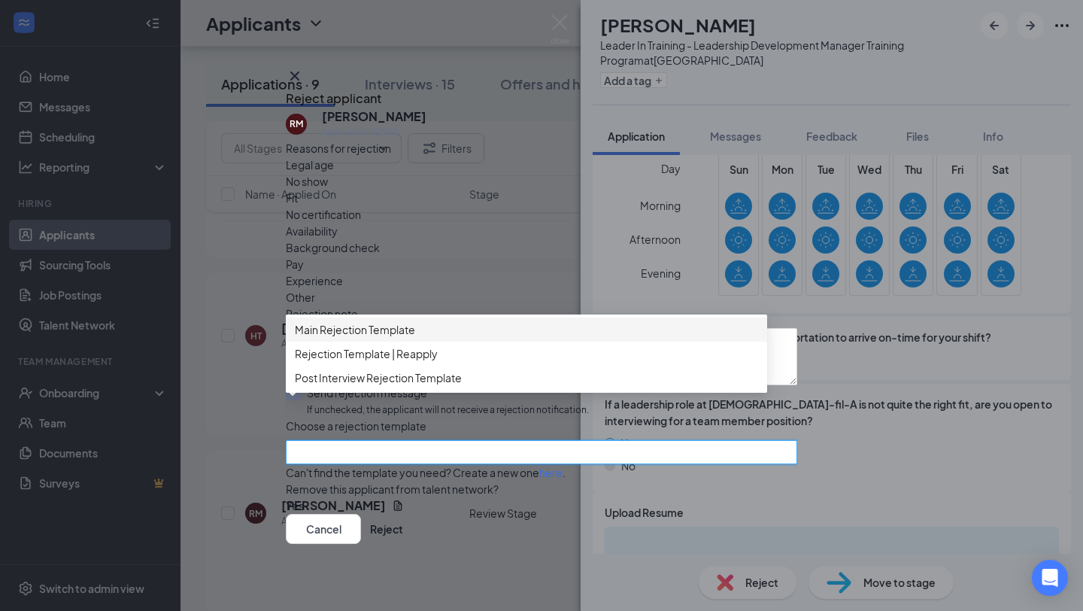
click at [402, 332] on span "Main Rejection Template" at bounding box center [355, 329] width 120 height 17
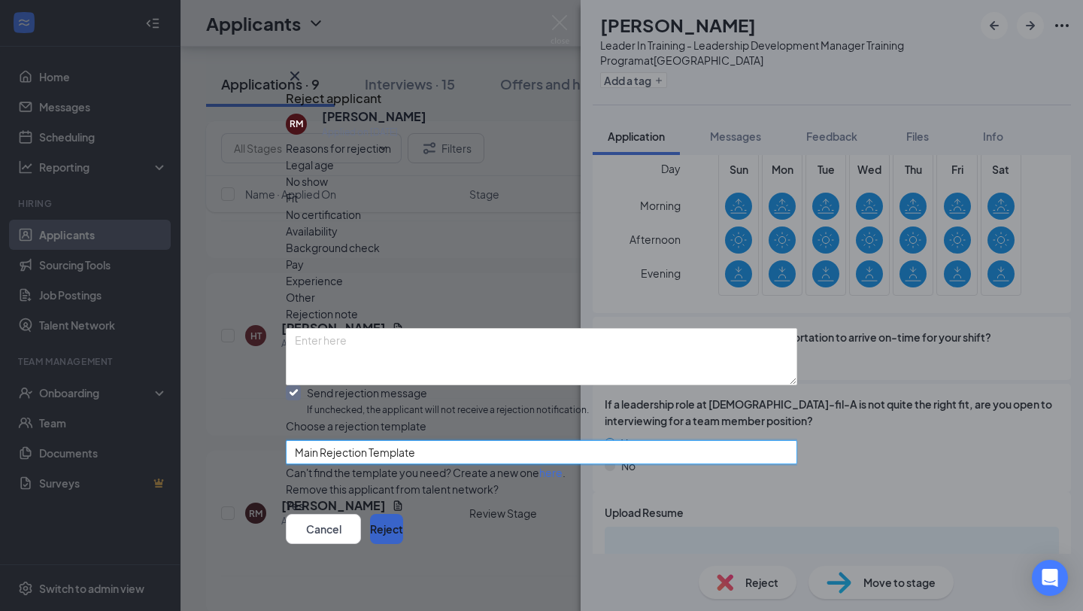
click at [403, 537] on button "Reject" at bounding box center [386, 529] width 33 height 30
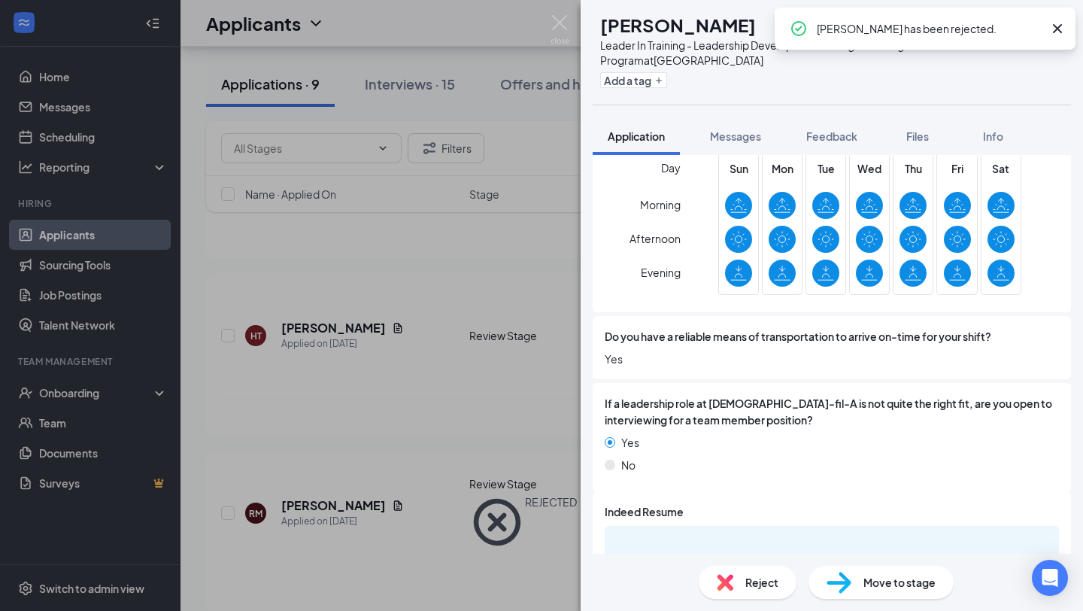
scroll to position [975, 0]
click at [567, 23] on img at bounding box center [559, 29] width 19 height 29
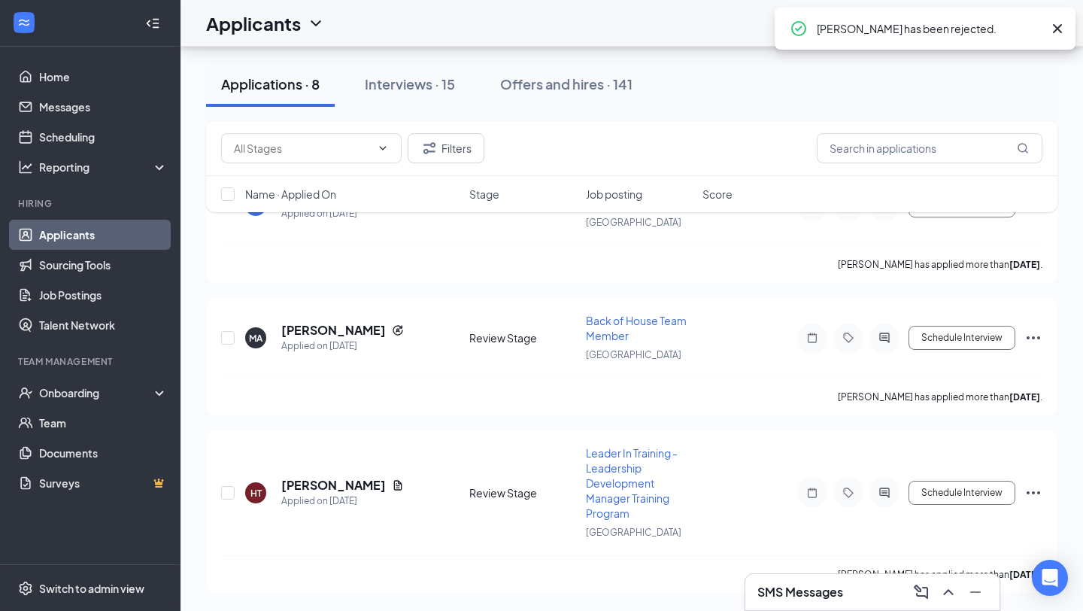
scroll to position [2054, 0]
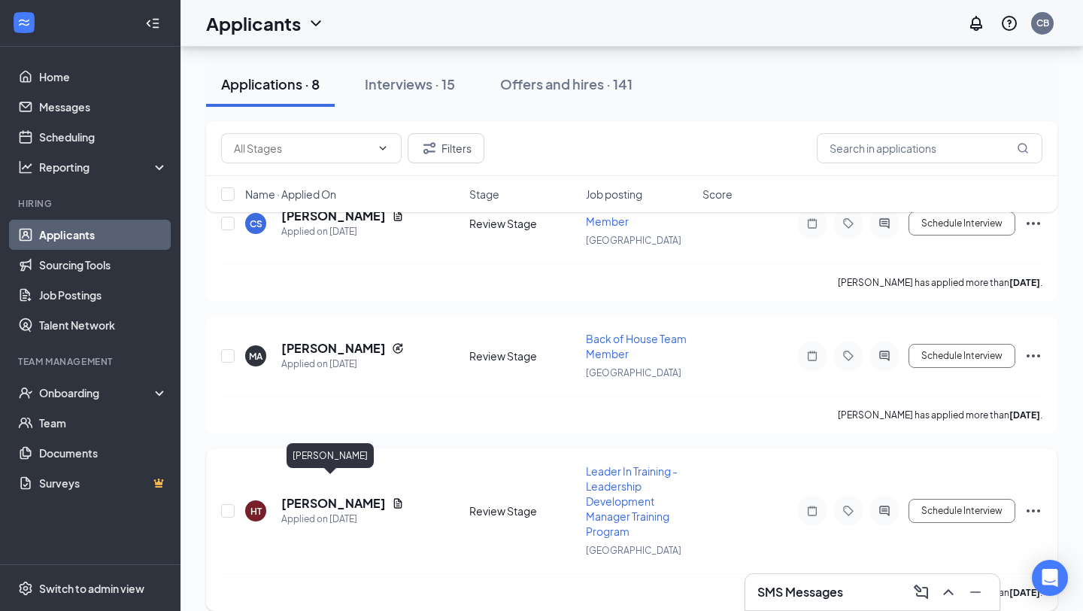
click at [324, 495] on h5 "[PERSON_NAME]" at bounding box center [333, 503] width 105 height 17
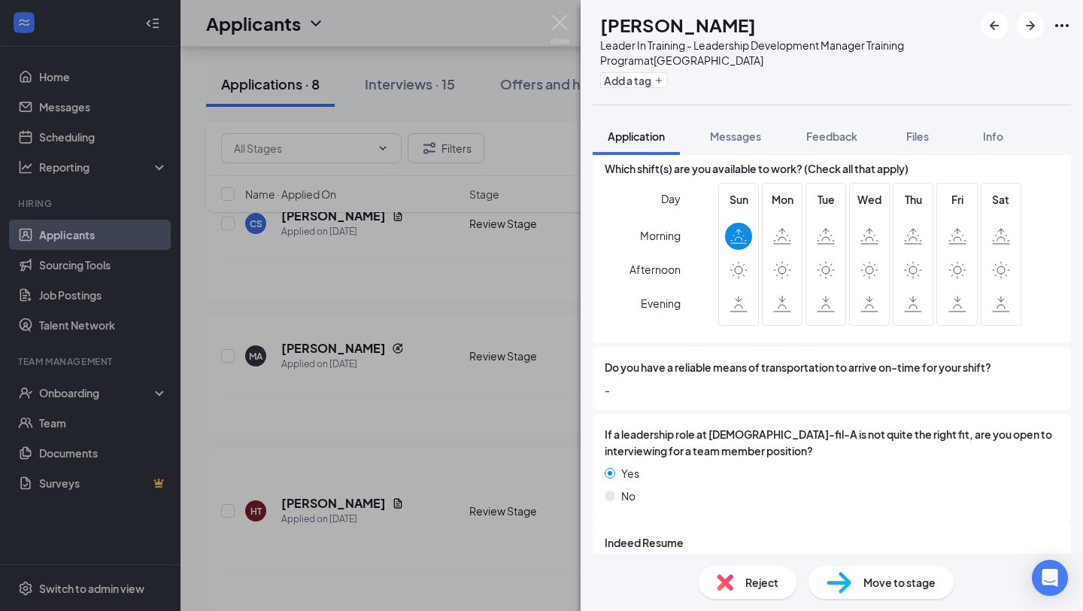
scroll to position [1097, 0]
